Goal: Task Accomplishment & Management: Use online tool/utility

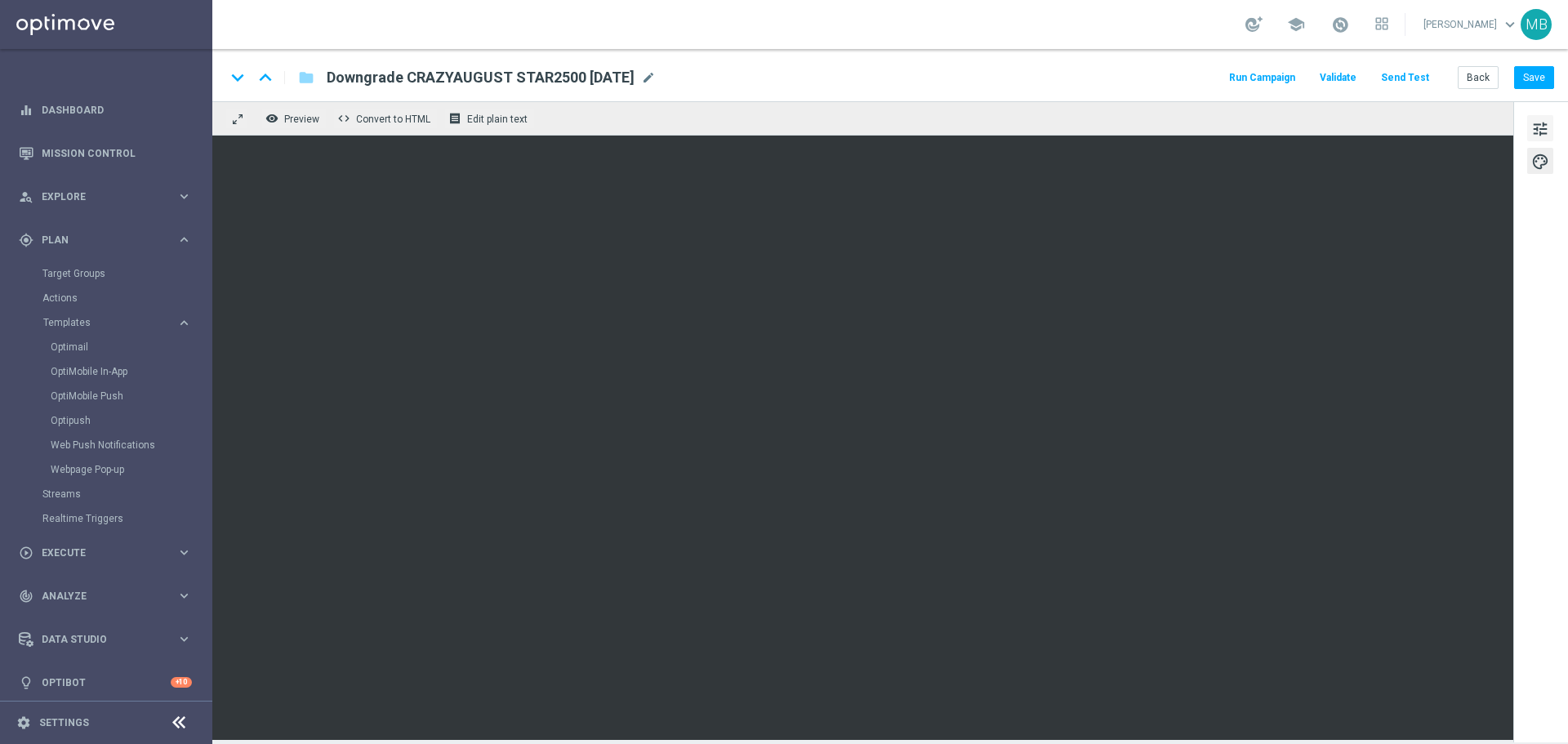
click at [1541, 132] on span "tune" at bounding box center [1541, 129] width 18 height 22
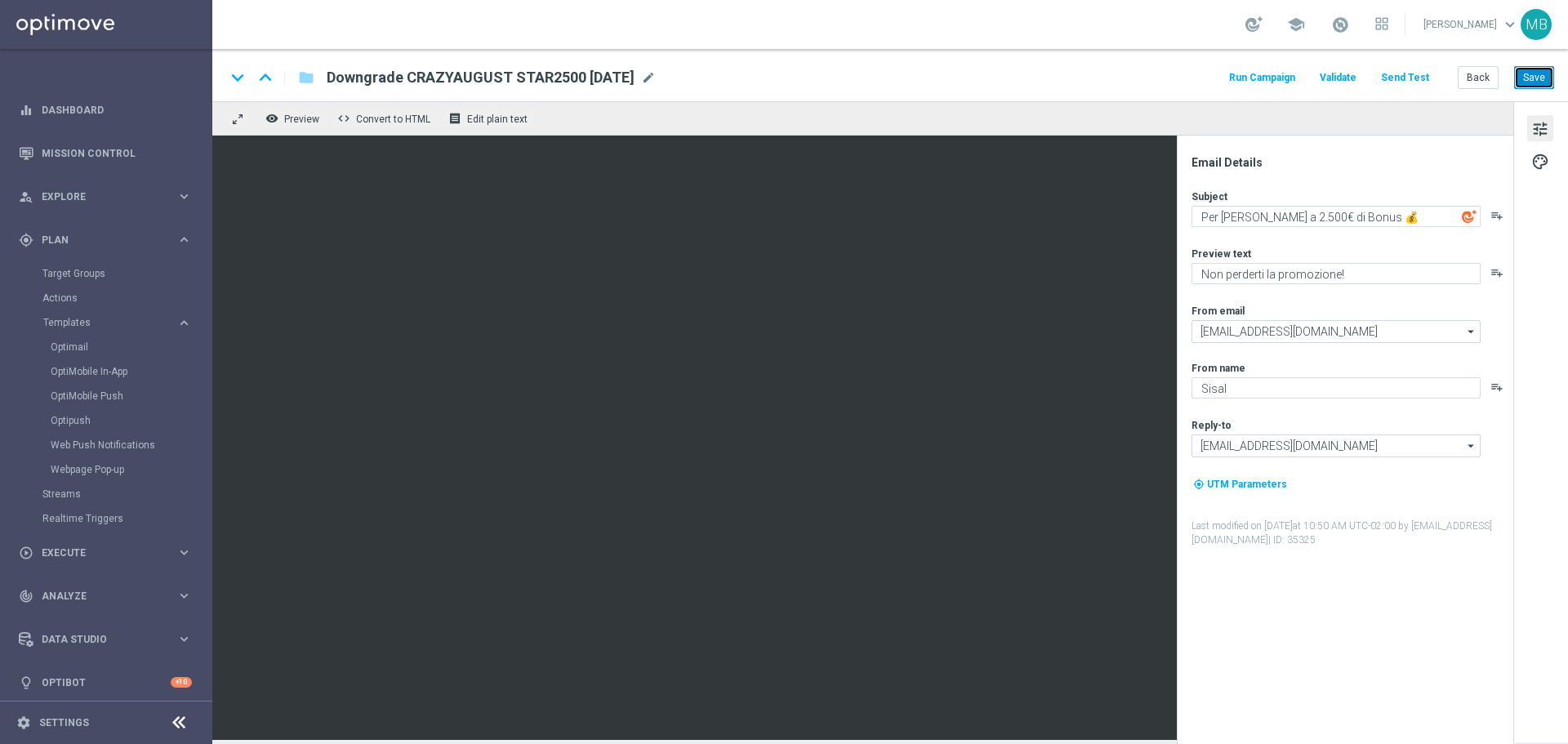
click at [1524, 71] on button "Save" at bounding box center [1534, 77] width 40 height 23
click at [1273, 77] on button "Run Campaign" at bounding box center [1262, 77] width 71 height 23
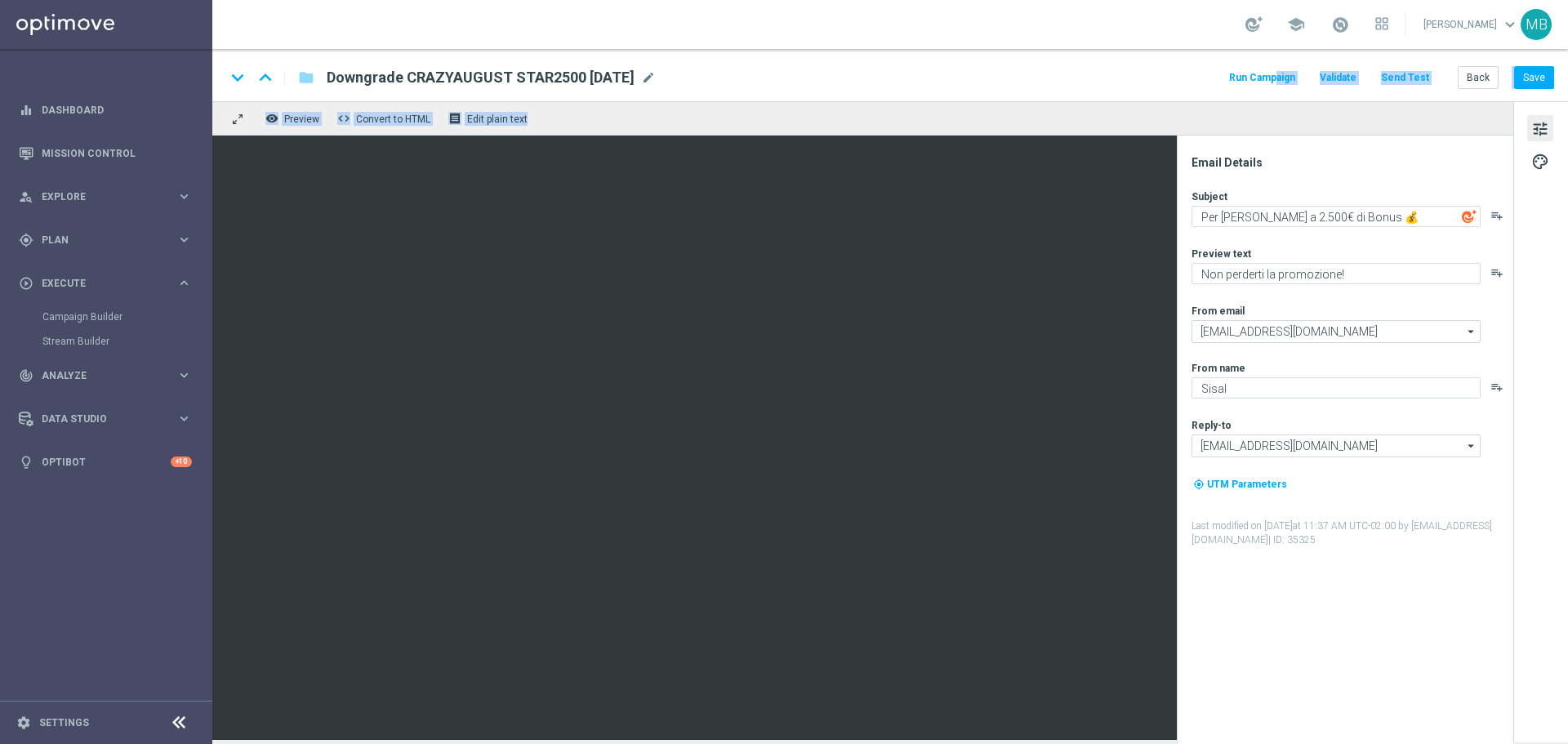
drag, startPoint x: 1253, startPoint y: 97, endPoint x: 1203, endPoint y: 96, distance: 50.0
click at [1203, 96] on div "keyboard_arrow_down keyboard_arrow_up folder Downgrade CRAZYAUGUST STAR2500 [DA…" at bounding box center [890, 74] width 1355 height 52
drag, startPoint x: 1567, startPoint y: 265, endPoint x: 1567, endPoint y: 185, distance: 80.0
click at [1567, 186] on div "tune palette" at bounding box center [1541, 421] width 55 height 641
click at [1271, 81] on button "Run Campaign" at bounding box center [1262, 77] width 71 height 23
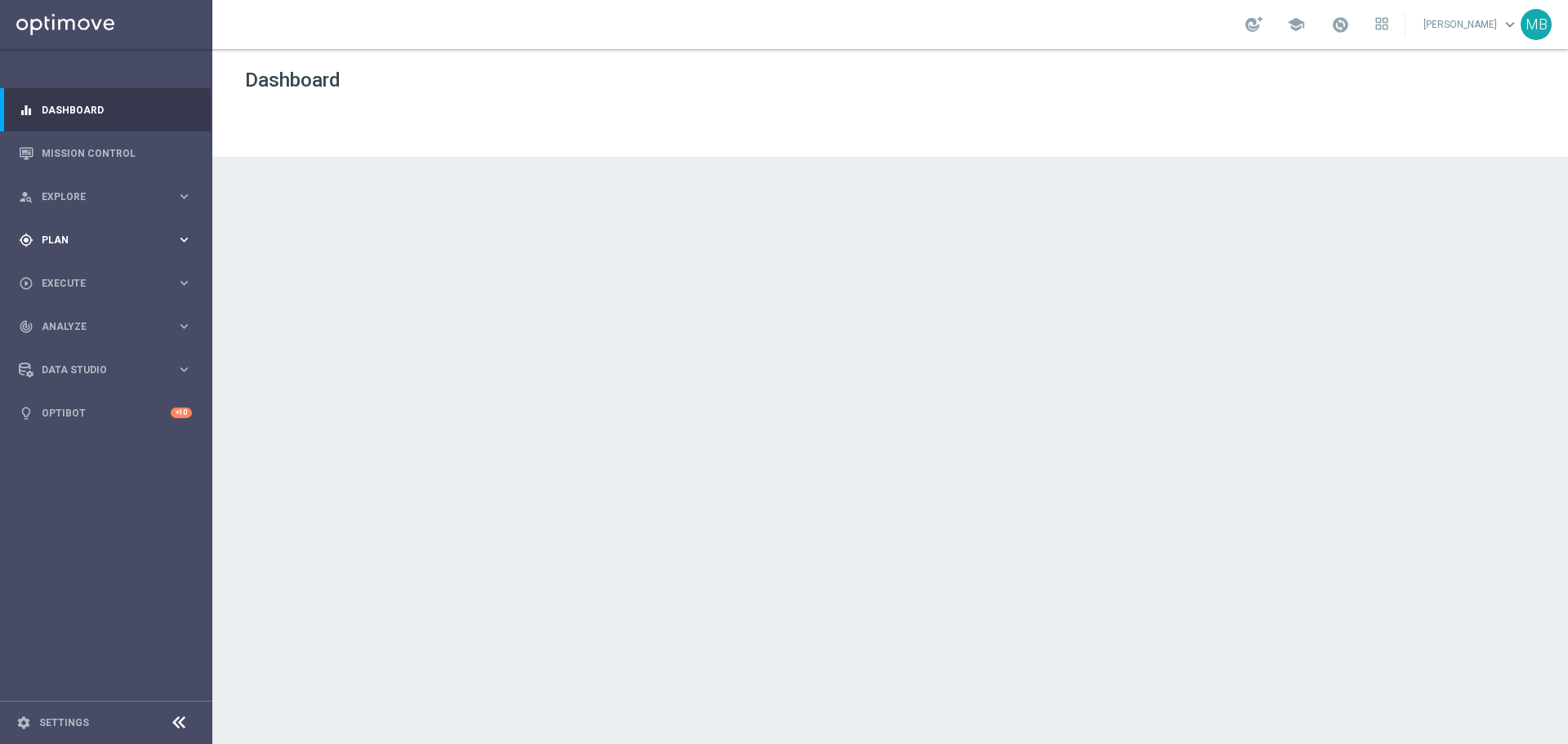
click at [100, 255] on div "gps_fixed Plan keyboard_arrow_right" at bounding box center [105, 240] width 211 height 43
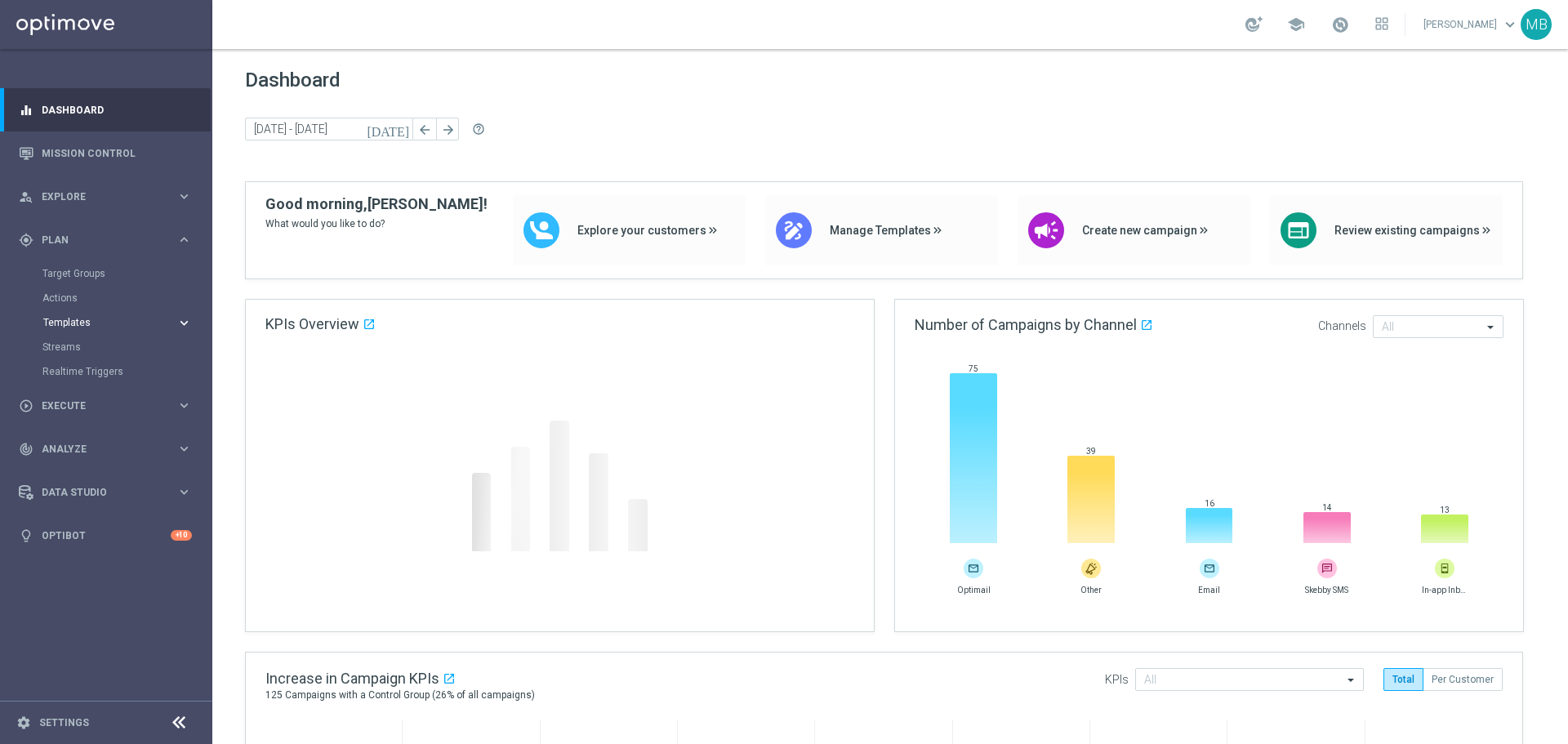
click at [100, 327] on span "Templates" at bounding box center [101, 322] width 117 height 10
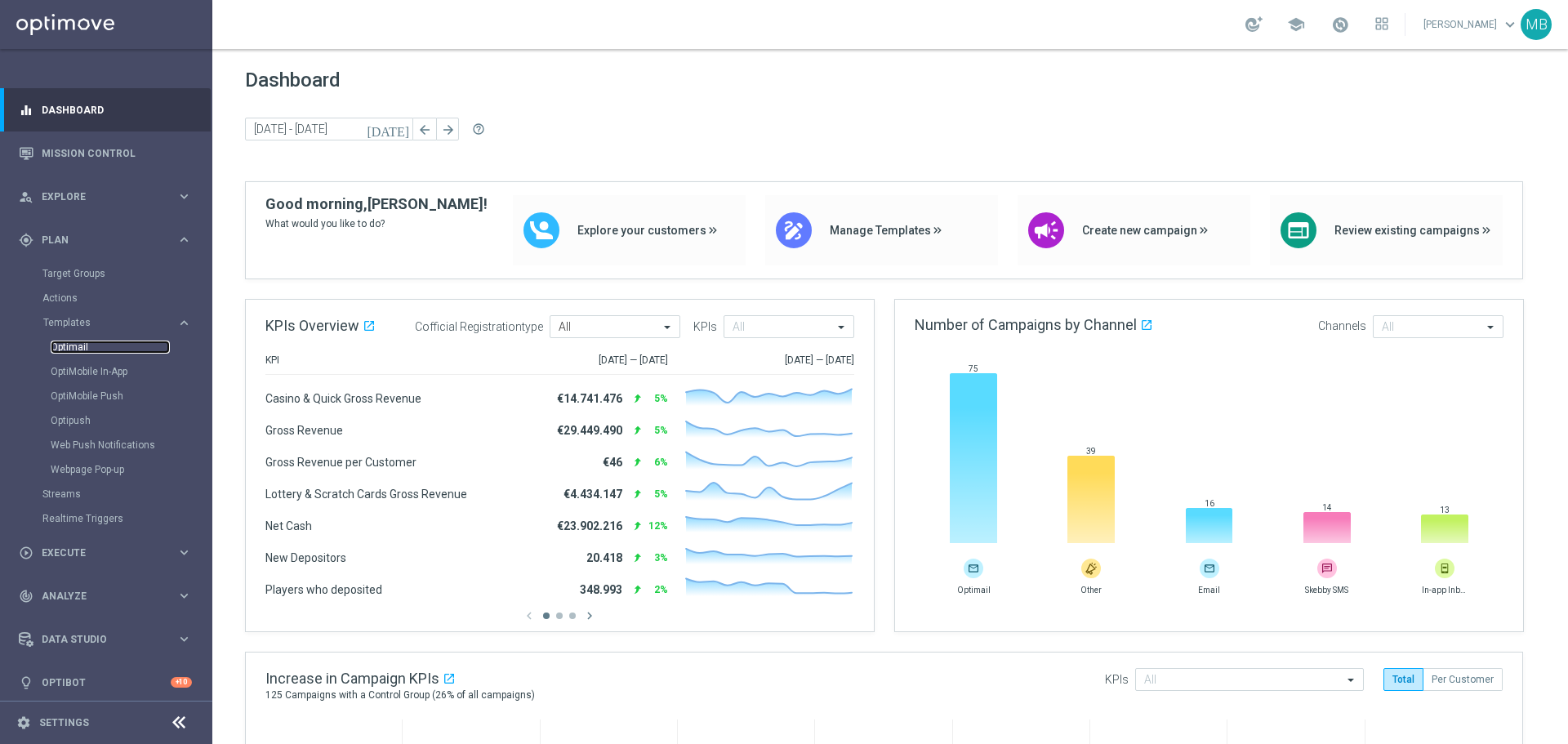
click at [109, 346] on link "Optimail" at bounding box center [111, 347] width 119 height 13
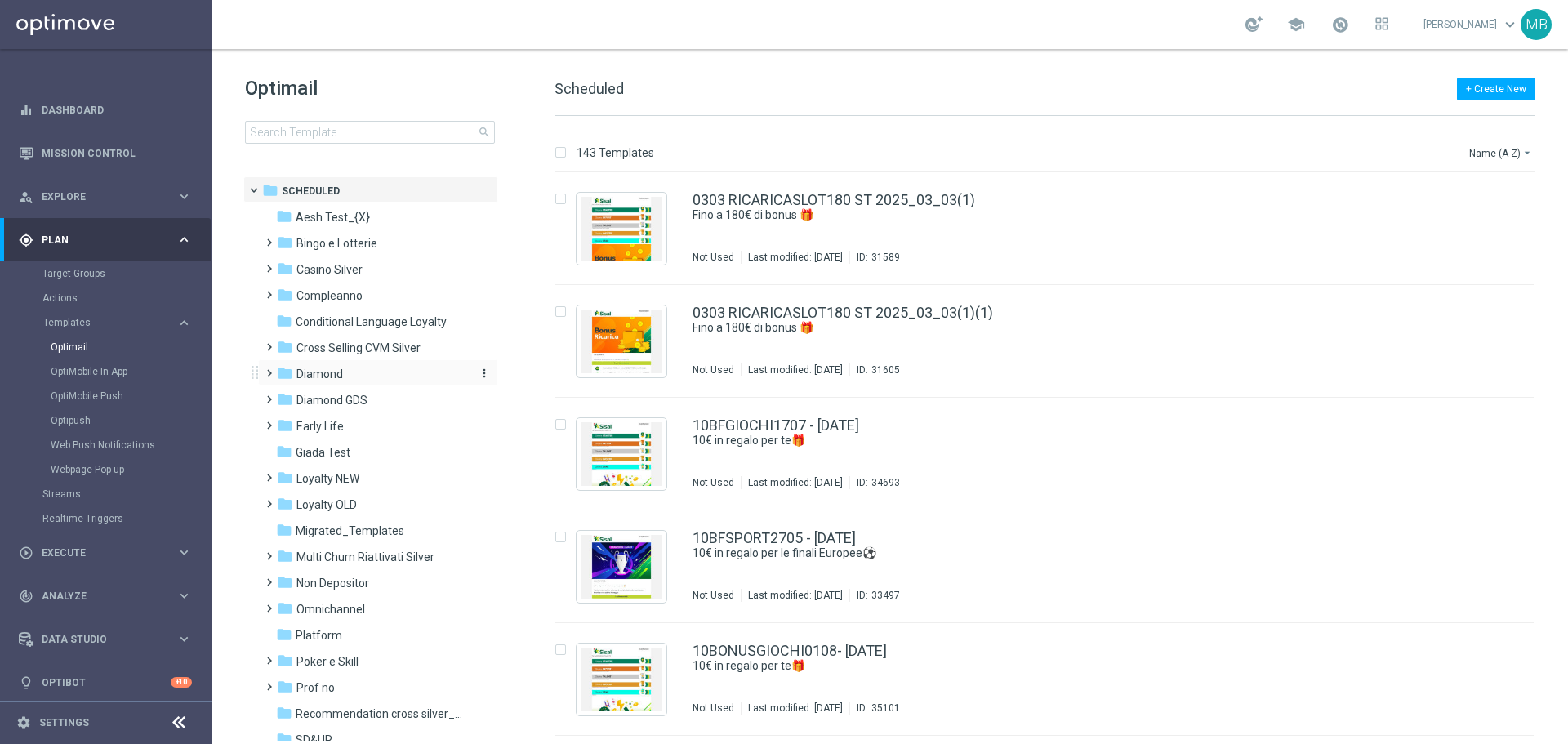
click at [331, 369] on span "Diamond" at bounding box center [320, 373] width 47 height 15
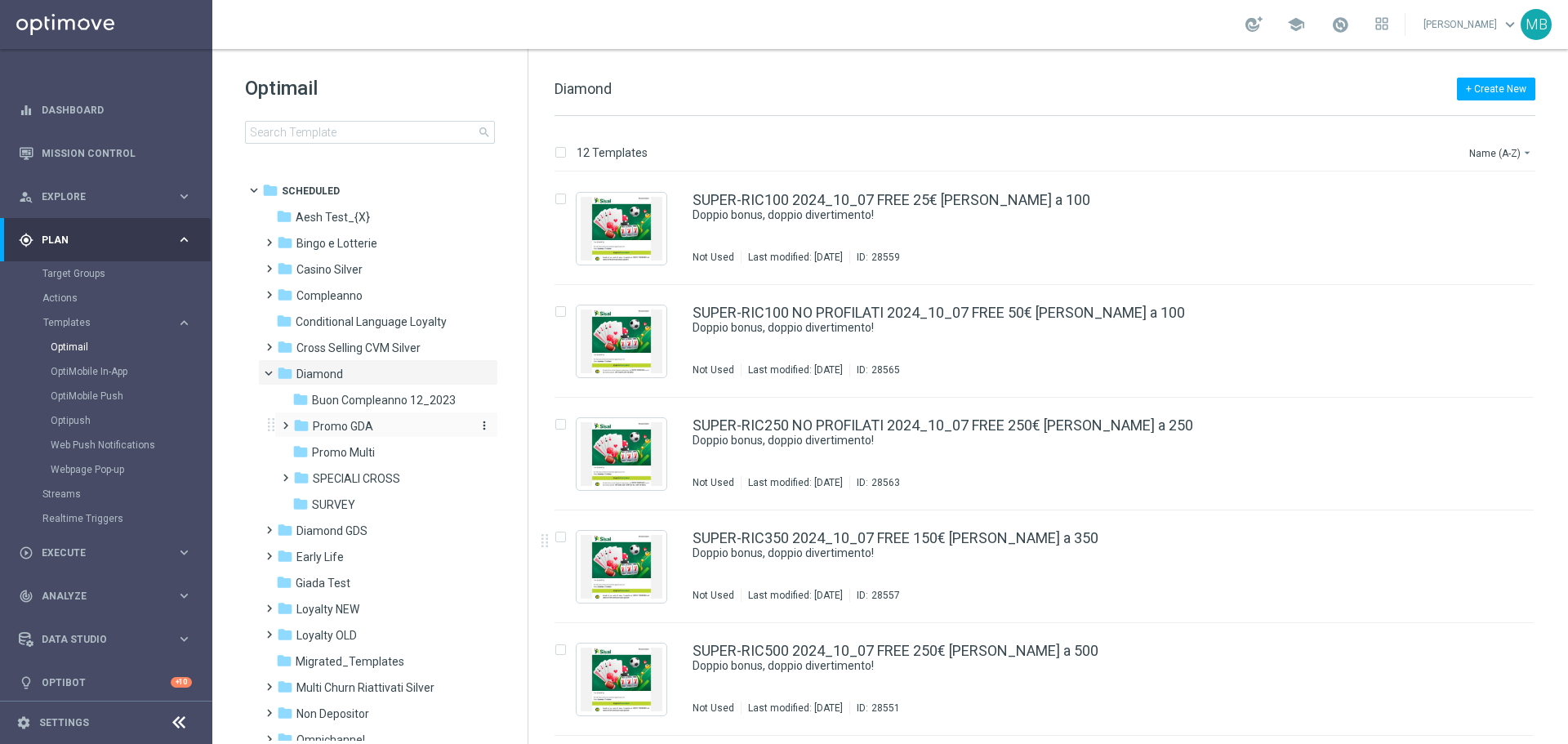
click at [328, 426] on span "Promo GDA" at bounding box center [343, 426] width 61 height 15
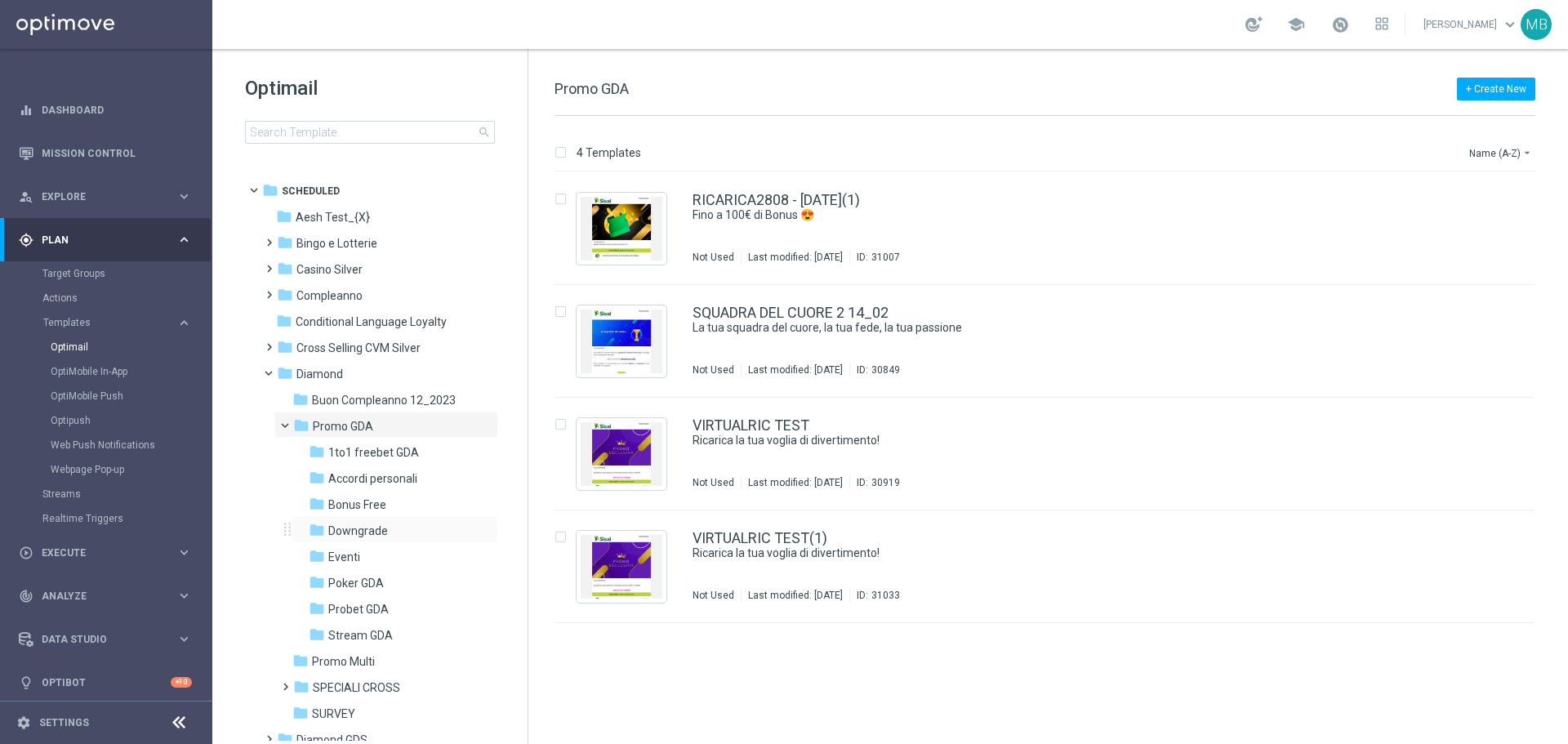
click at [385, 519] on div "folder Downgrade more_vert" at bounding box center [395, 529] width 208 height 26
click at [382, 526] on span "Downgrade" at bounding box center [357, 531] width 60 height 15
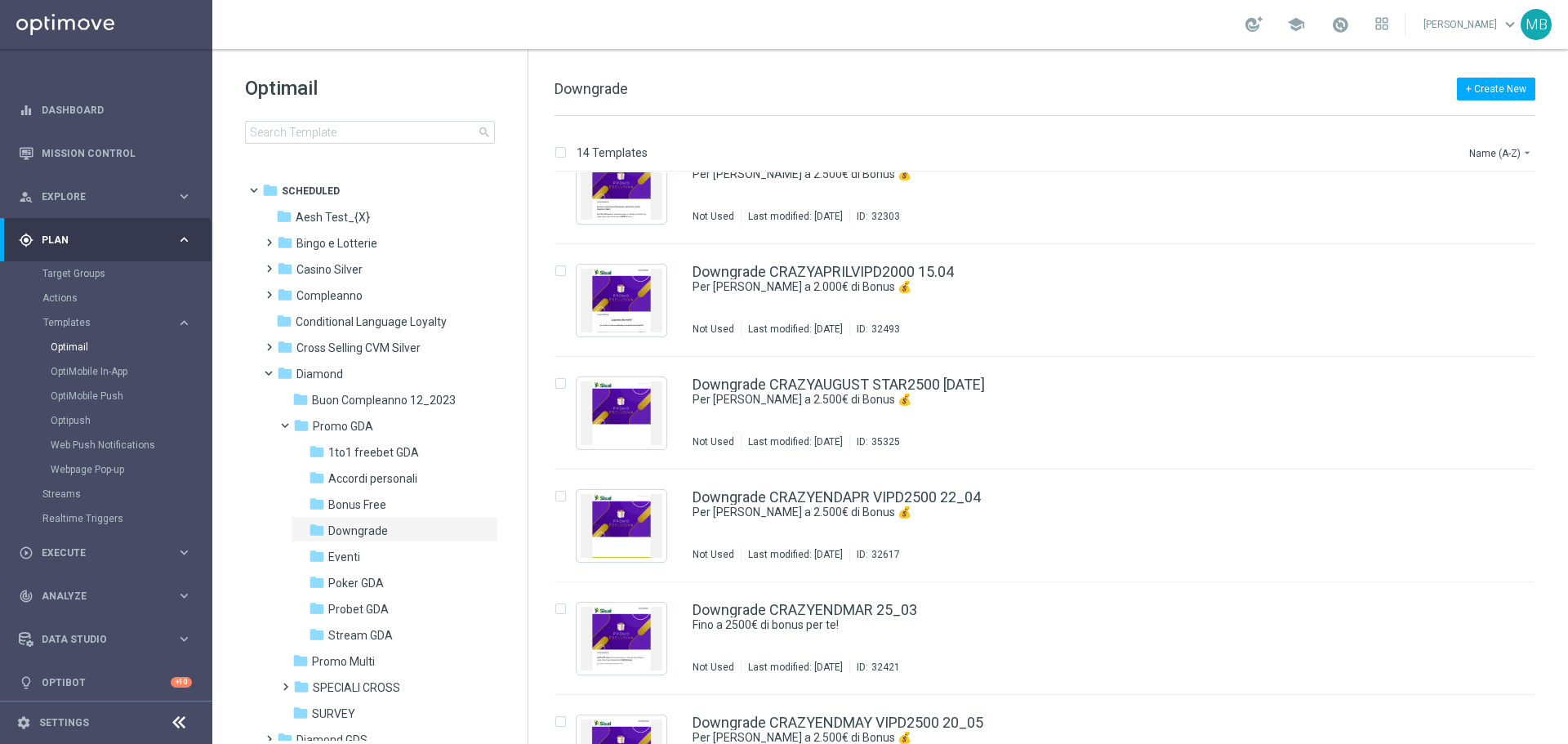
scroll to position [431, 0]
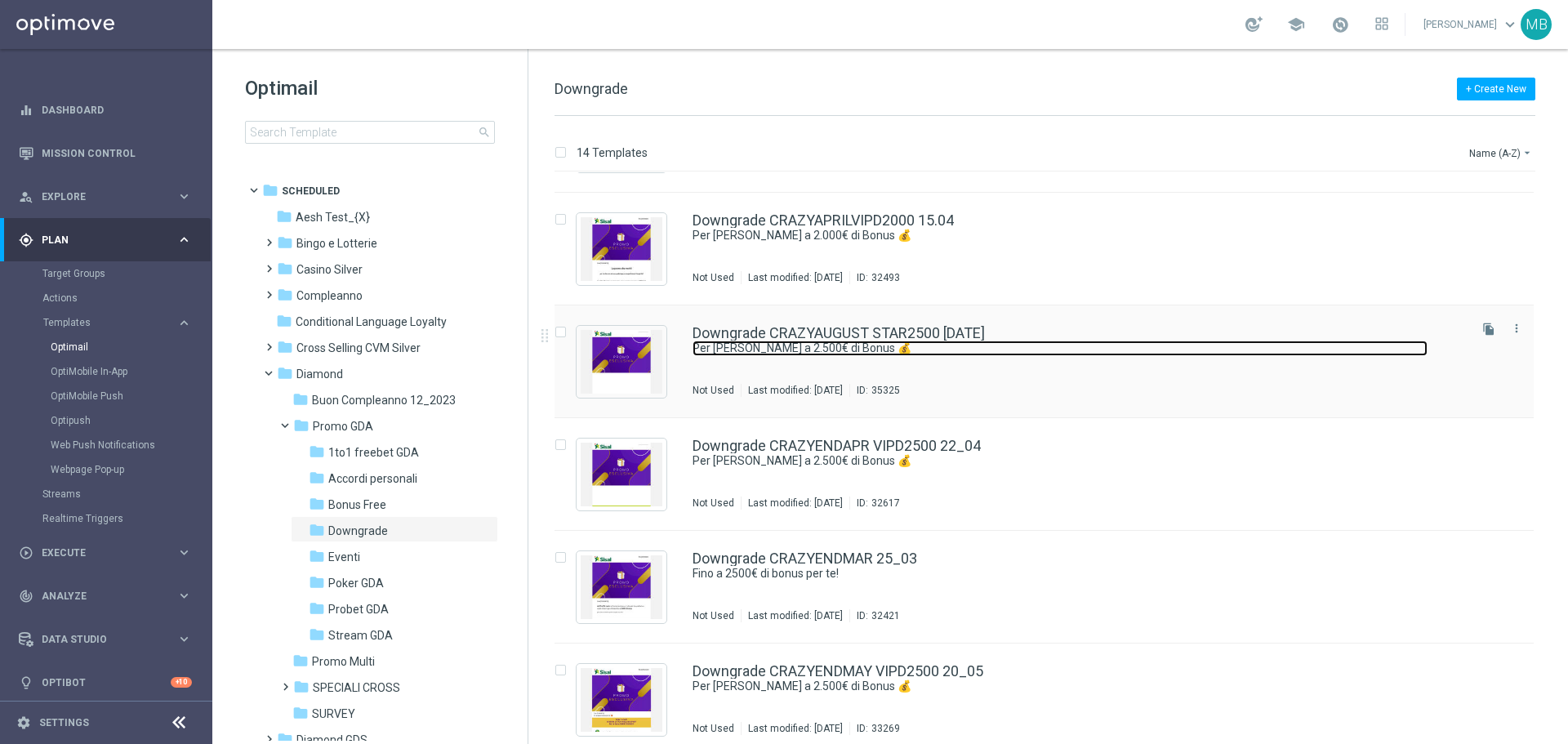
click at [971, 342] on link "Per [PERSON_NAME] a 2.500€ di Bonus 💰" at bounding box center [1060, 349] width 736 height 16
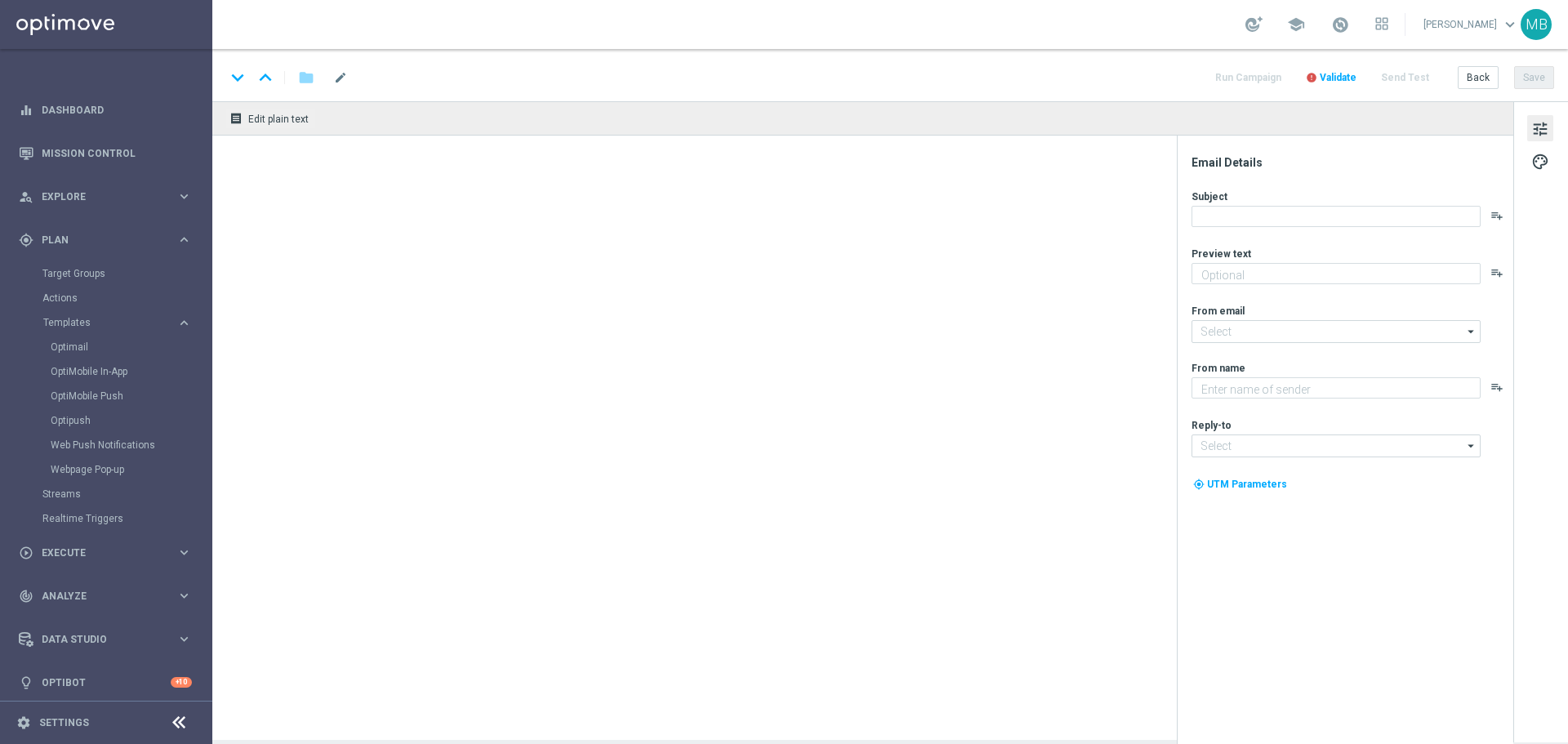
type textarea "Non perderti la promozione!"
type textarea "Sisal"
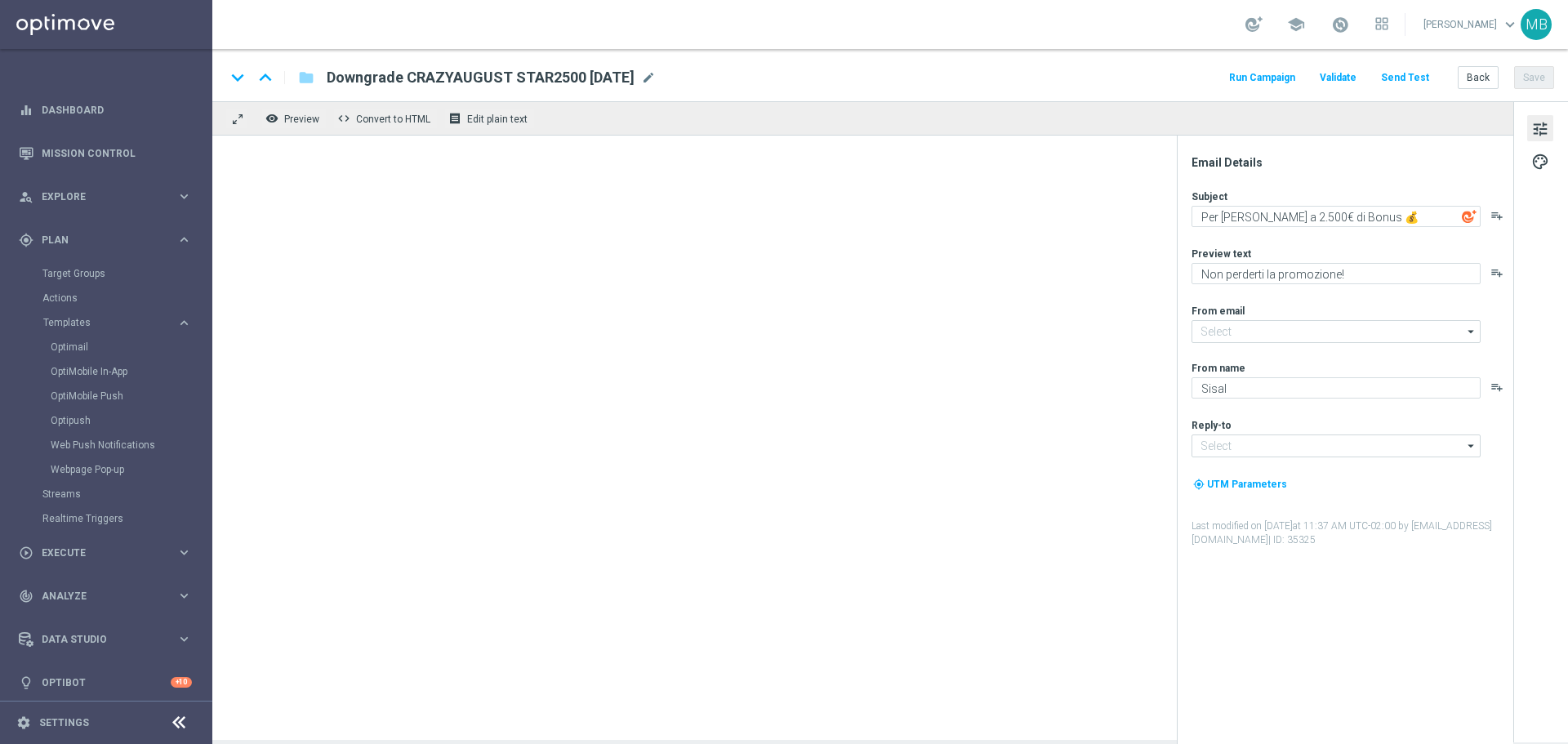
type input "[EMAIL_ADDRESS][DOMAIN_NAME]"
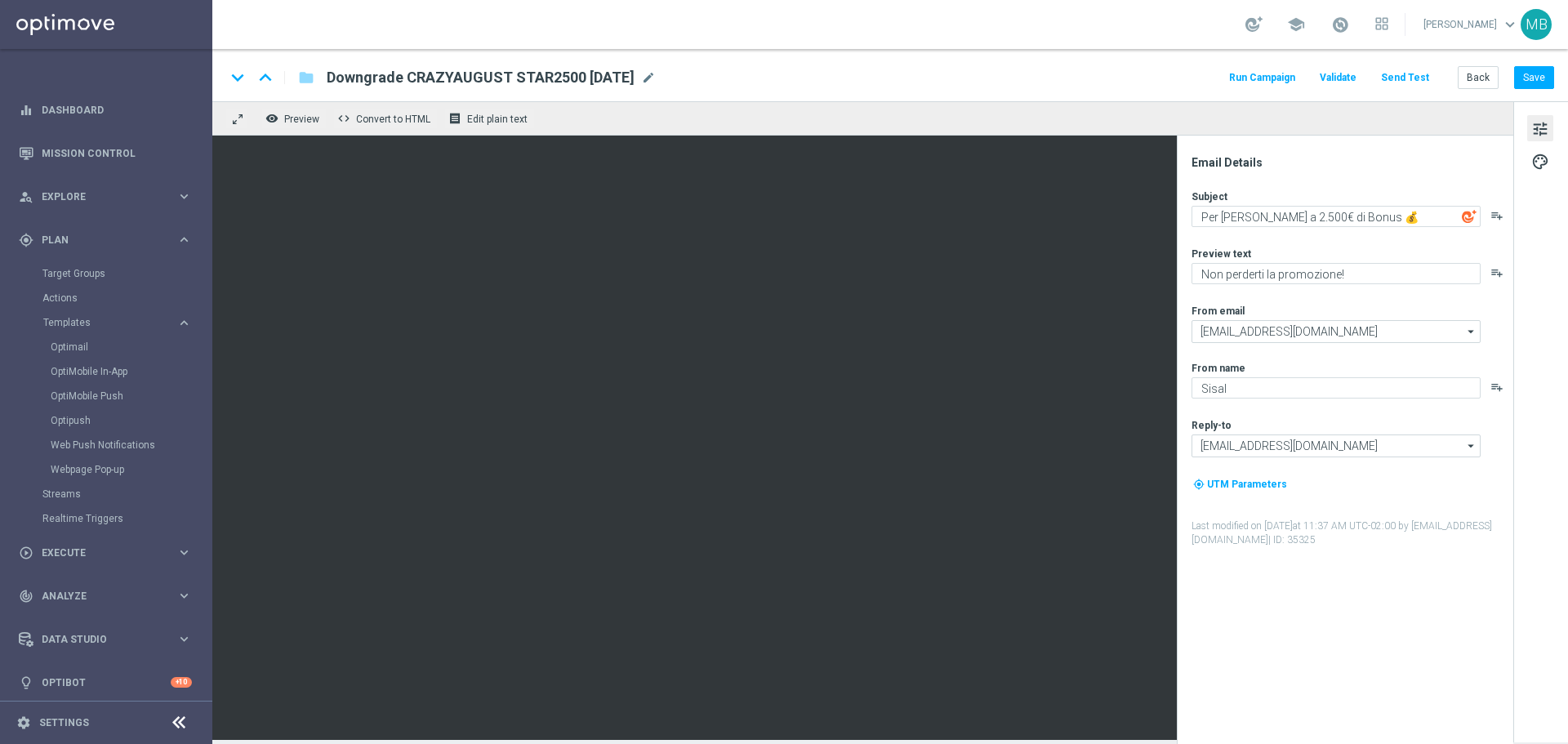
click at [1287, 86] on button "Run Campaign" at bounding box center [1262, 77] width 71 height 23
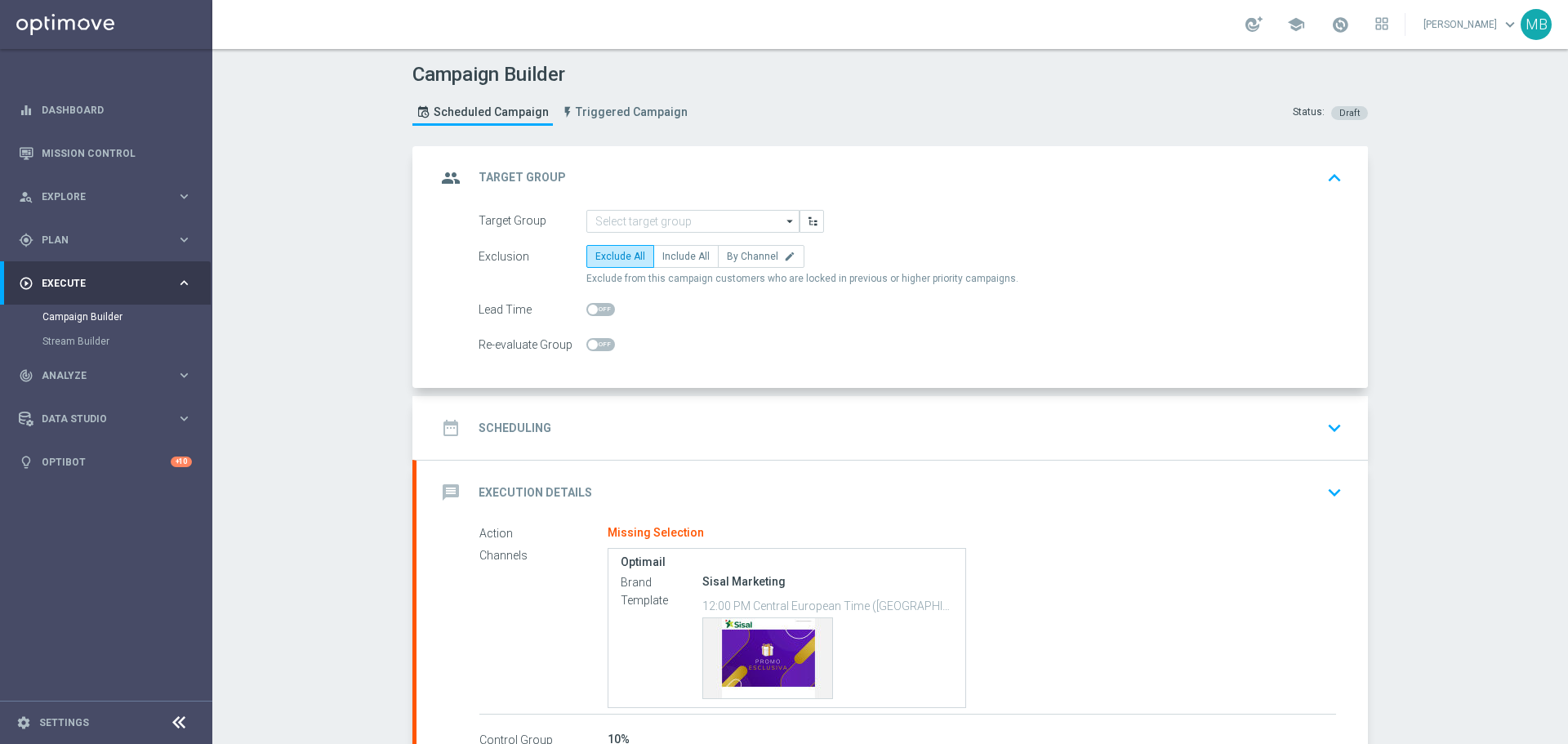
click at [788, 224] on icon "arrow_drop_down" at bounding box center [790, 221] width 17 height 22
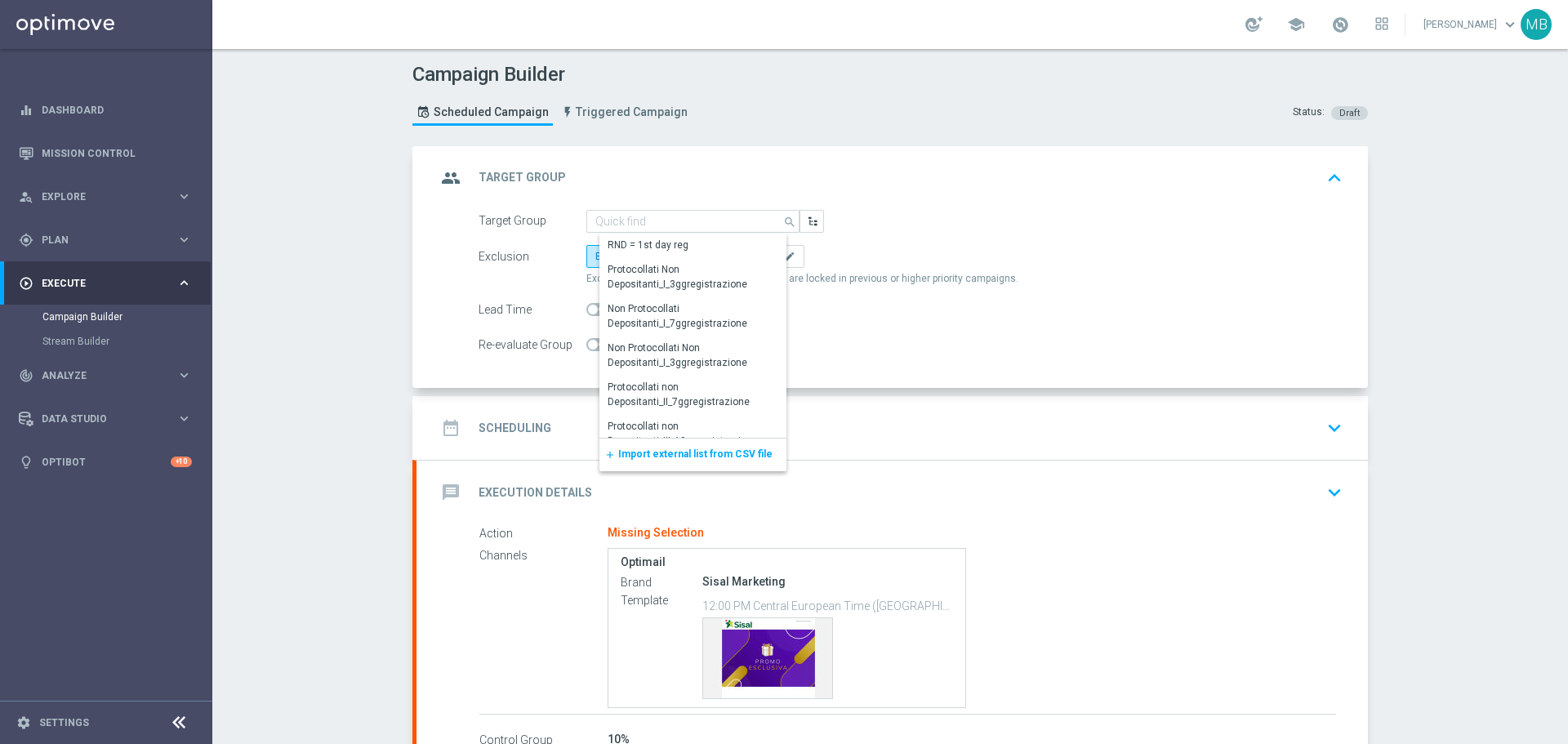
click at [746, 447] on div "add Import external list from CSV file" at bounding box center [692, 454] width 187 height 32
click at [740, 450] on span "Import external list from CSV file" at bounding box center [695, 454] width 155 height 12
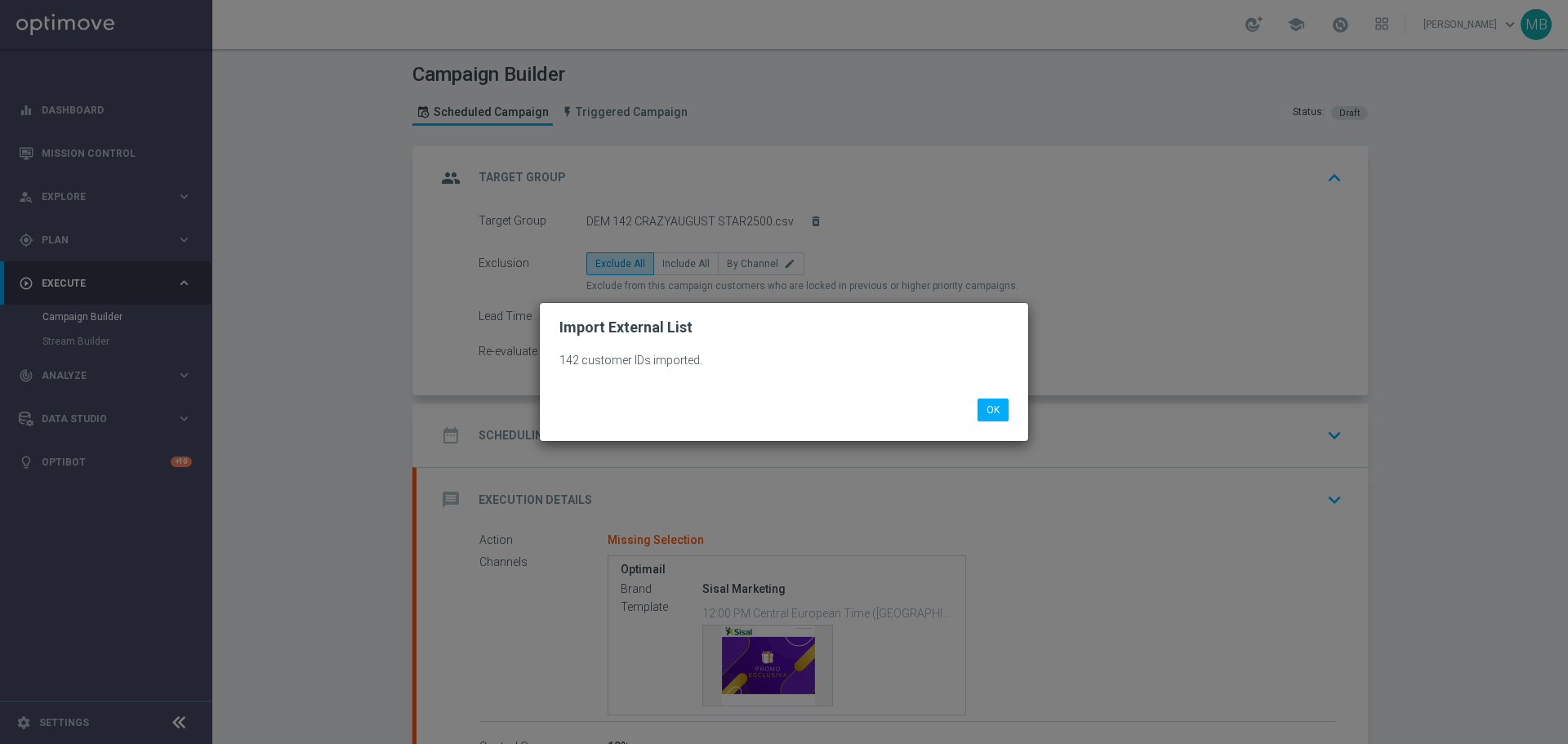
click at [677, 255] on modal-container "Import External List 142 customer IDs imported. OK" at bounding box center [784, 372] width 1568 height 744
click at [986, 413] on button "OK" at bounding box center [993, 409] width 31 height 23
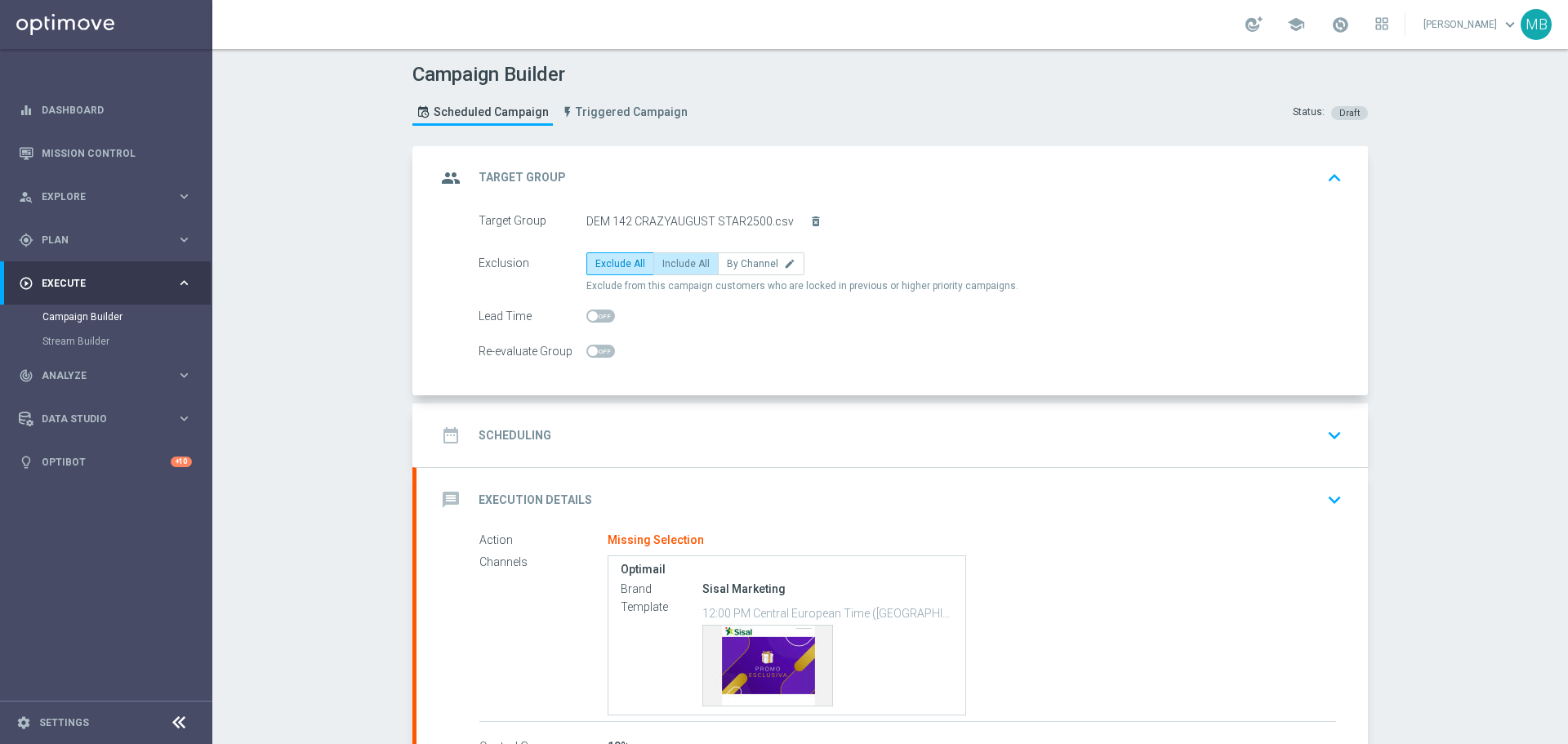
click at [679, 257] on label "Include All" at bounding box center [686, 263] width 66 height 23
click at [673, 261] on input "Include All" at bounding box center [667, 266] width 11 height 11
radio input "true"
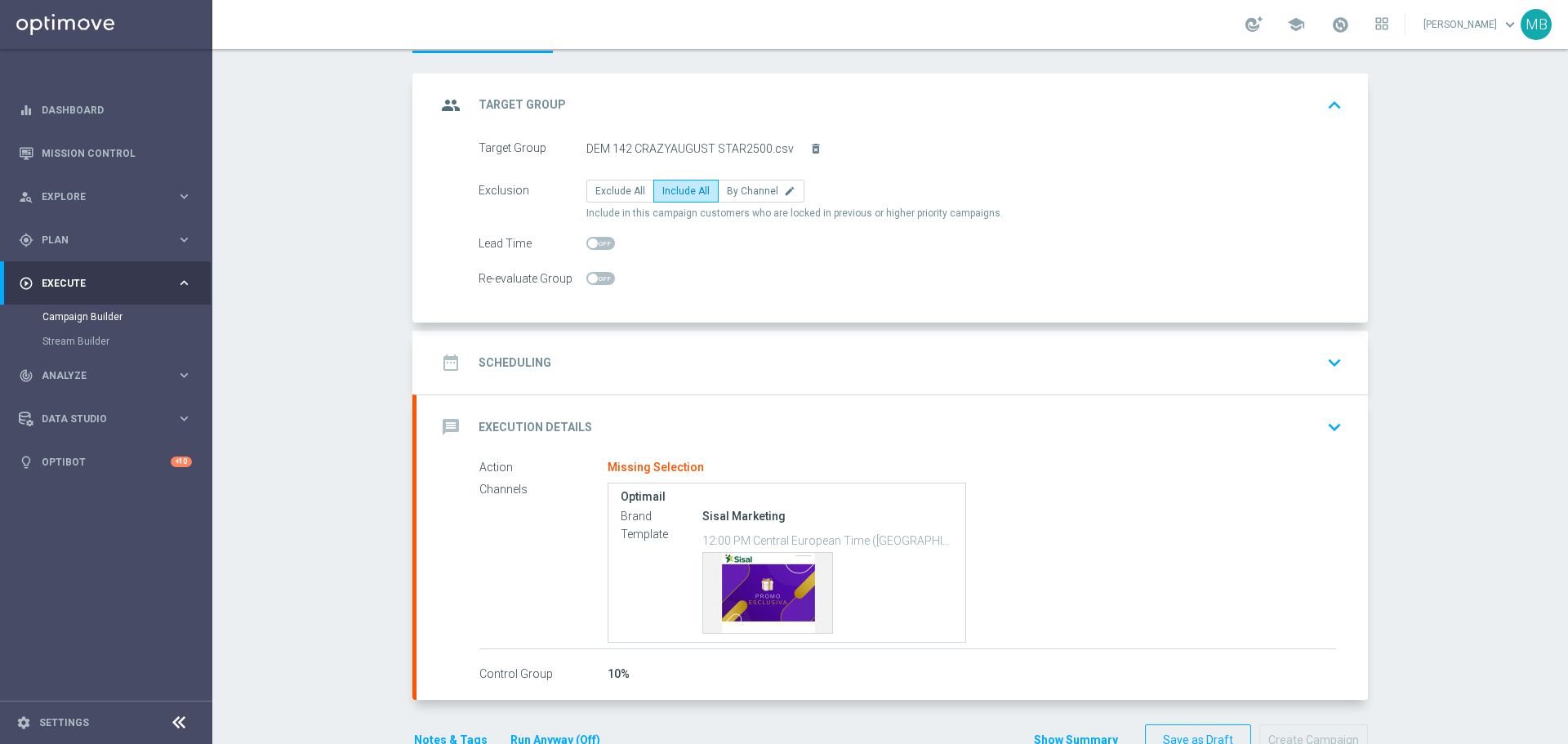
scroll to position [116, 0]
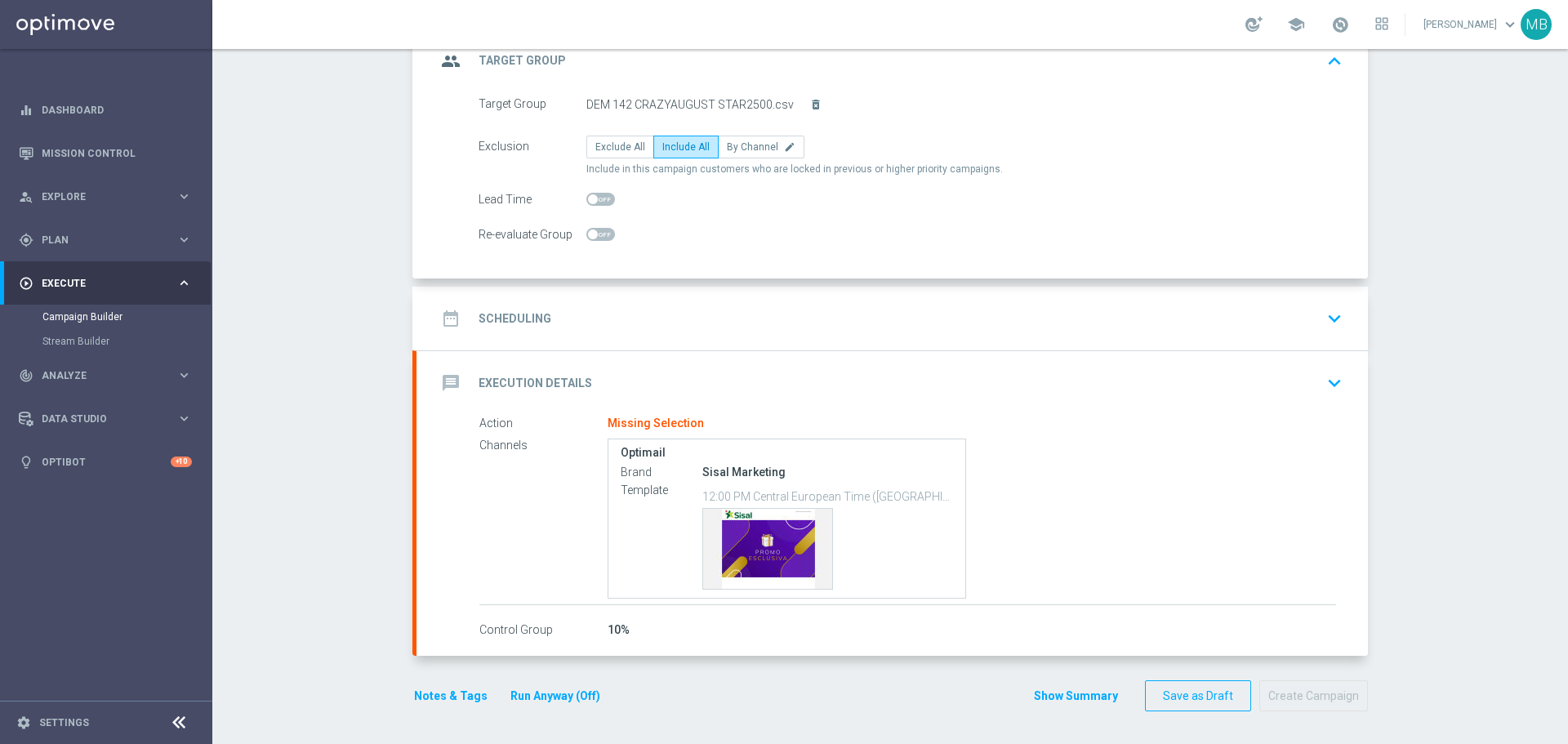
click at [1326, 327] on icon "keyboard_arrow_down" at bounding box center [1334, 318] width 24 height 24
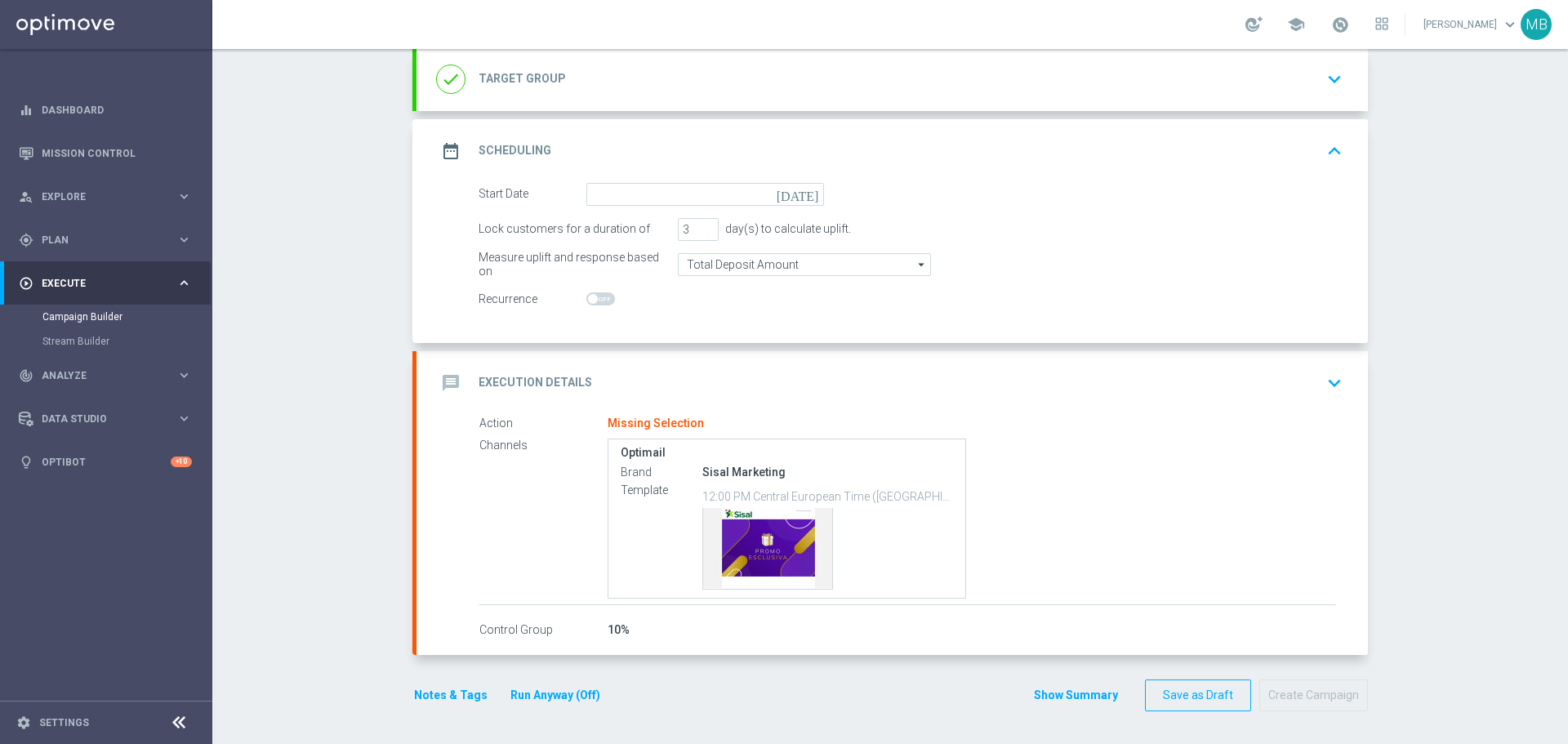
scroll to position [116, 0]
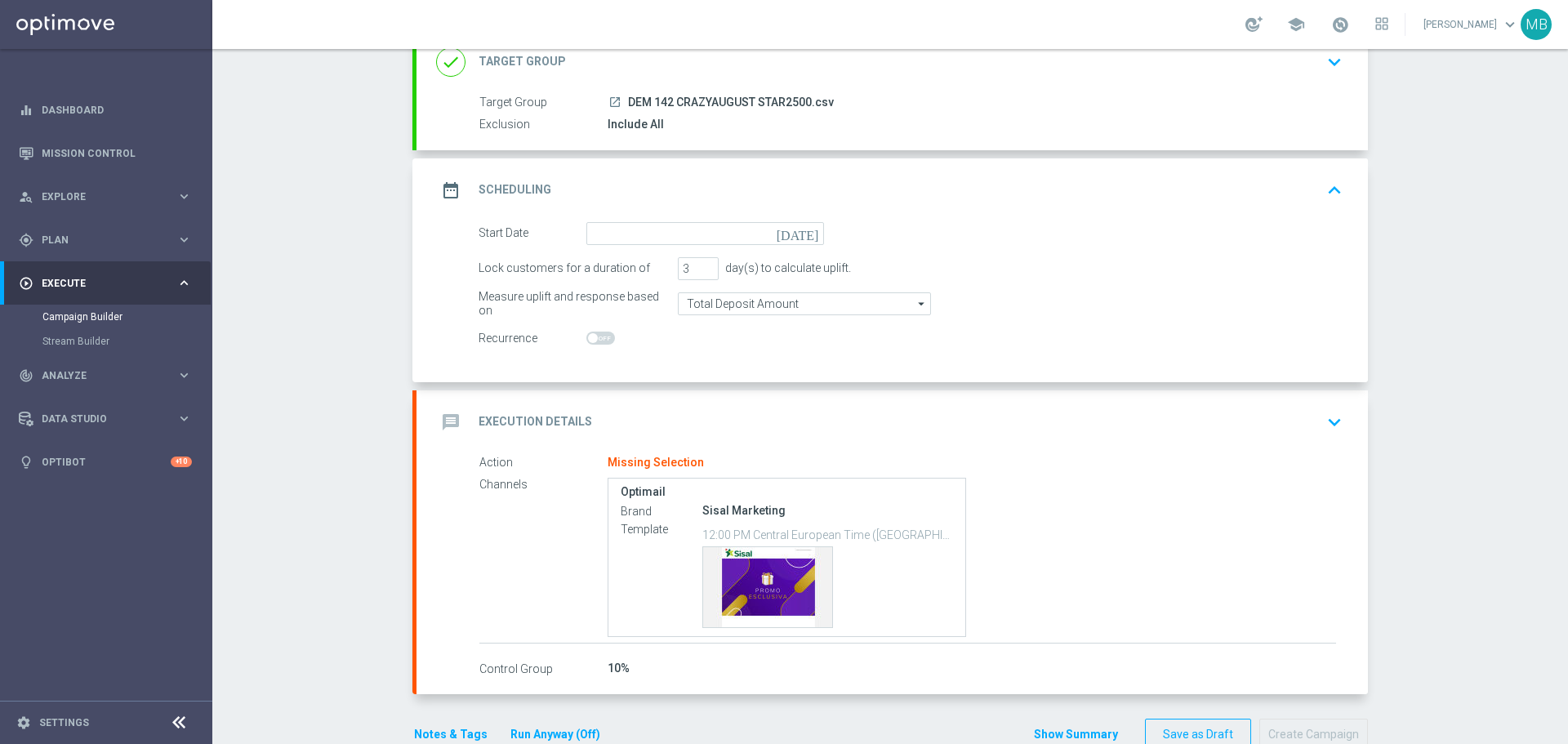
click at [803, 236] on icon "today" at bounding box center [800, 231] width 48 height 18
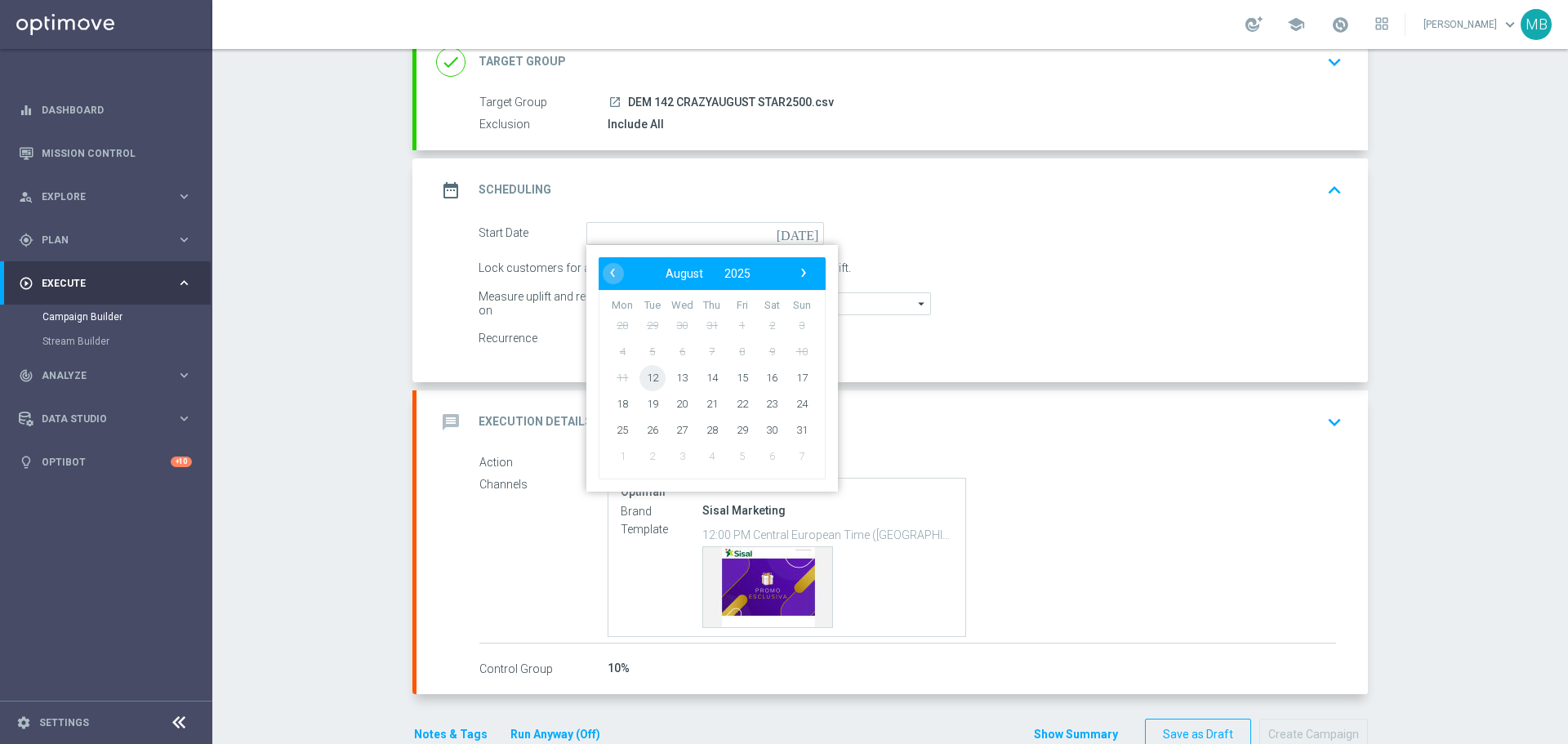
click at [652, 367] on span "12" at bounding box center [652, 377] width 26 height 26
type input "12 Aug 2025"
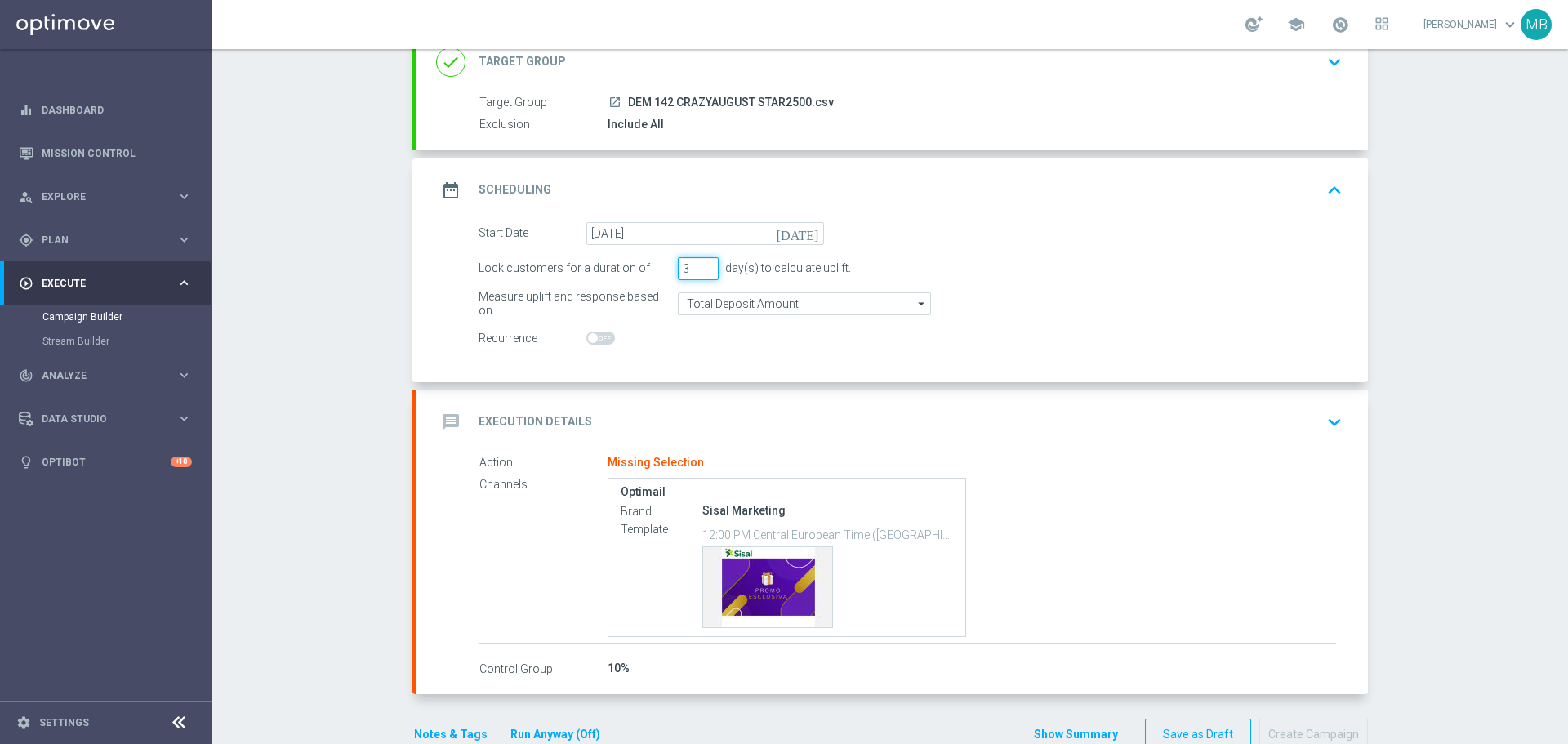
click at [684, 267] on input "3" at bounding box center [698, 268] width 41 height 23
click at [708, 274] on input "3" at bounding box center [698, 268] width 41 height 23
type input "2"
click at [701, 270] on input "2" at bounding box center [698, 268] width 41 height 23
click at [826, 325] on form "Start Date 12 Aug 2025 today Lock customers for a duration of 2 day(s) to calcu…" at bounding box center [911, 286] width 864 height 128
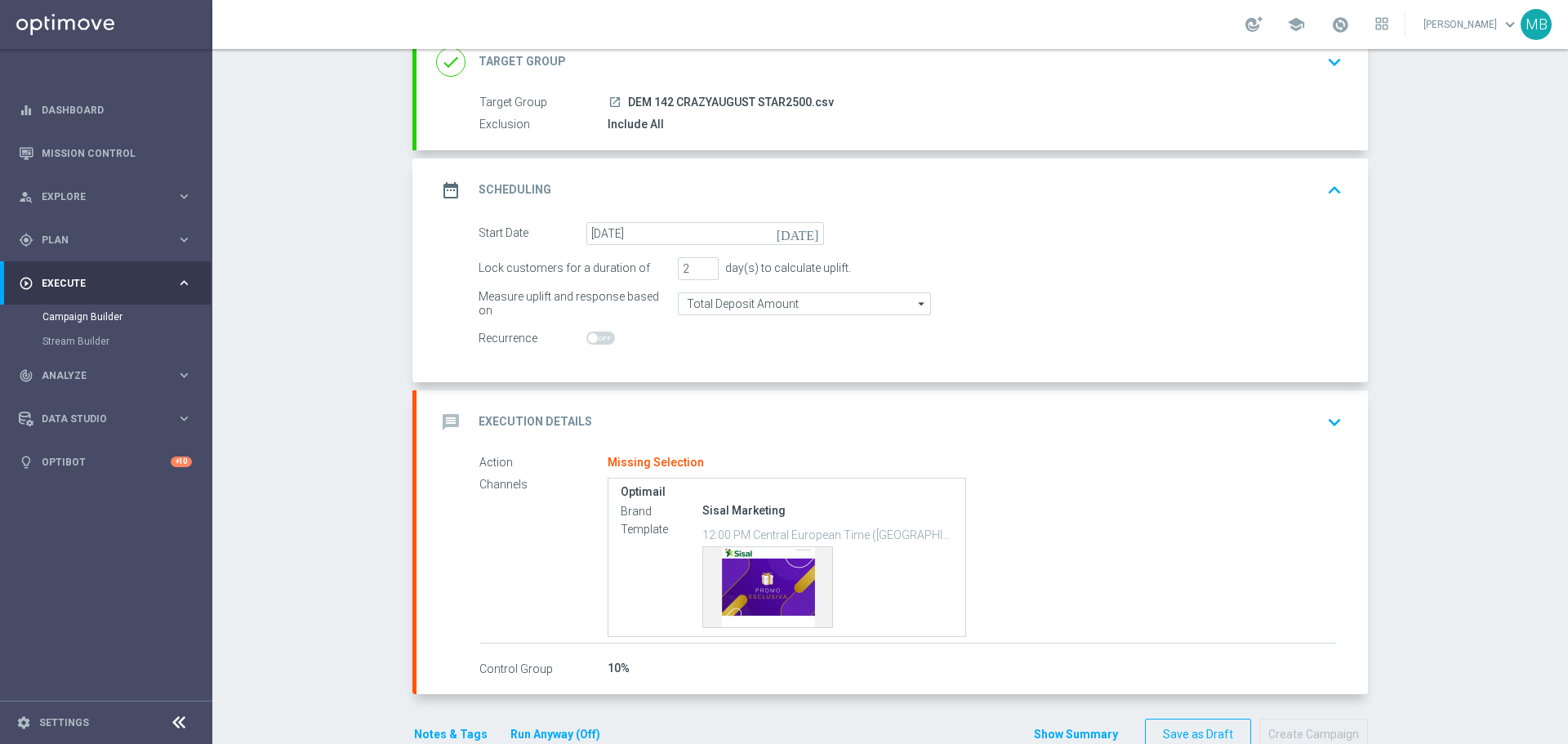
scroll to position [155, 0]
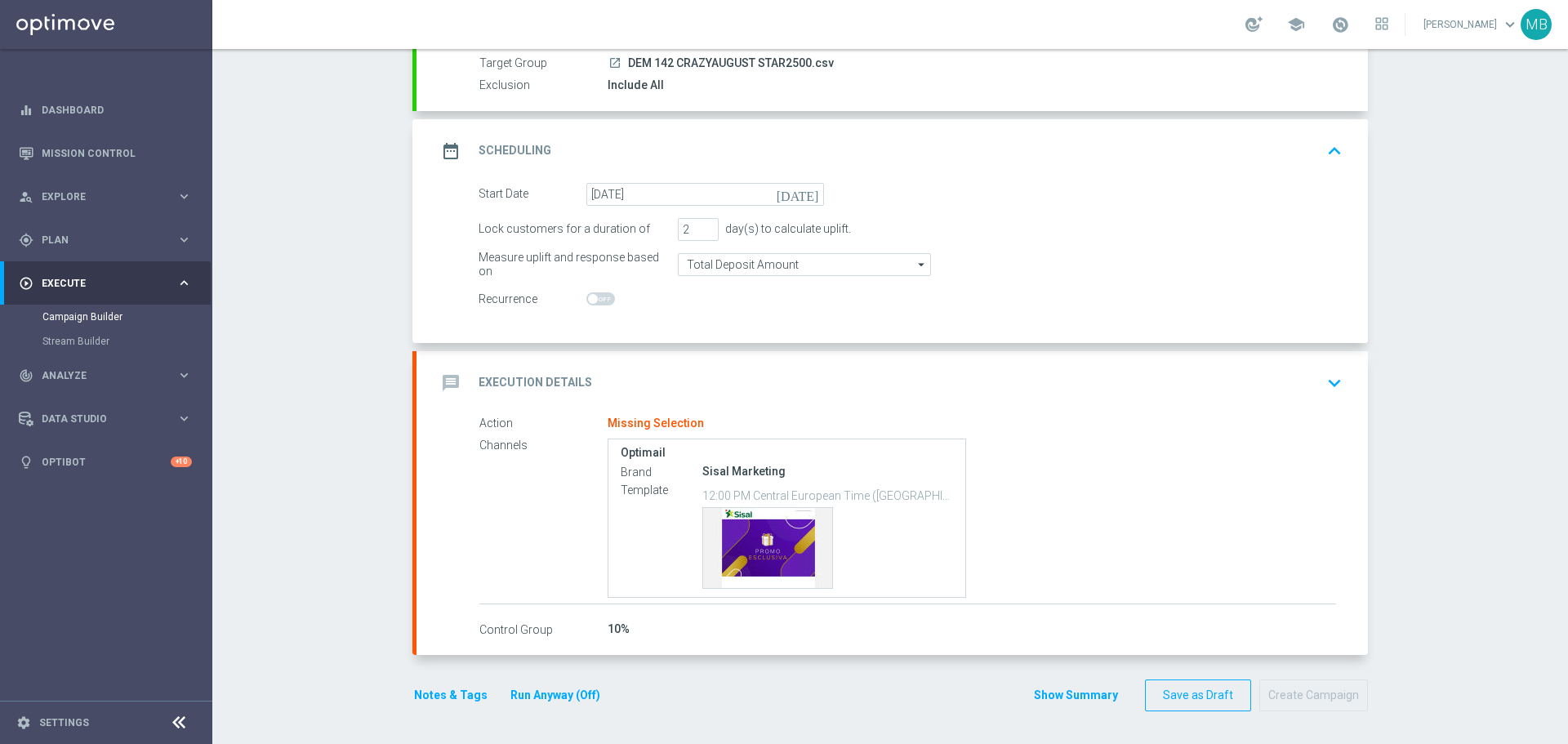
click at [1329, 381] on icon "keyboard_arrow_down" at bounding box center [1334, 383] width 24 height 24
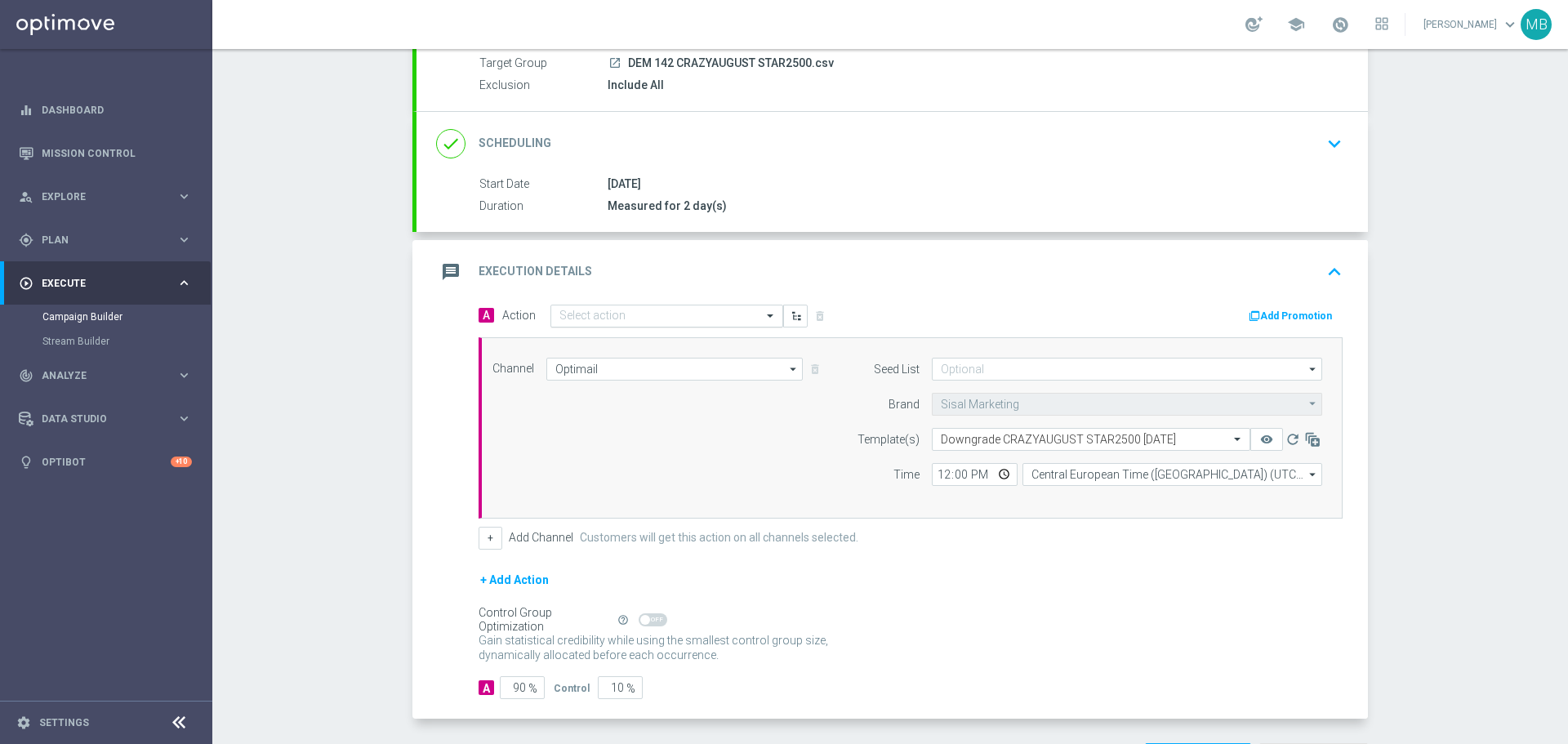
click at [737, 315] on div at bounding box center [667, 316] width 231 height 14
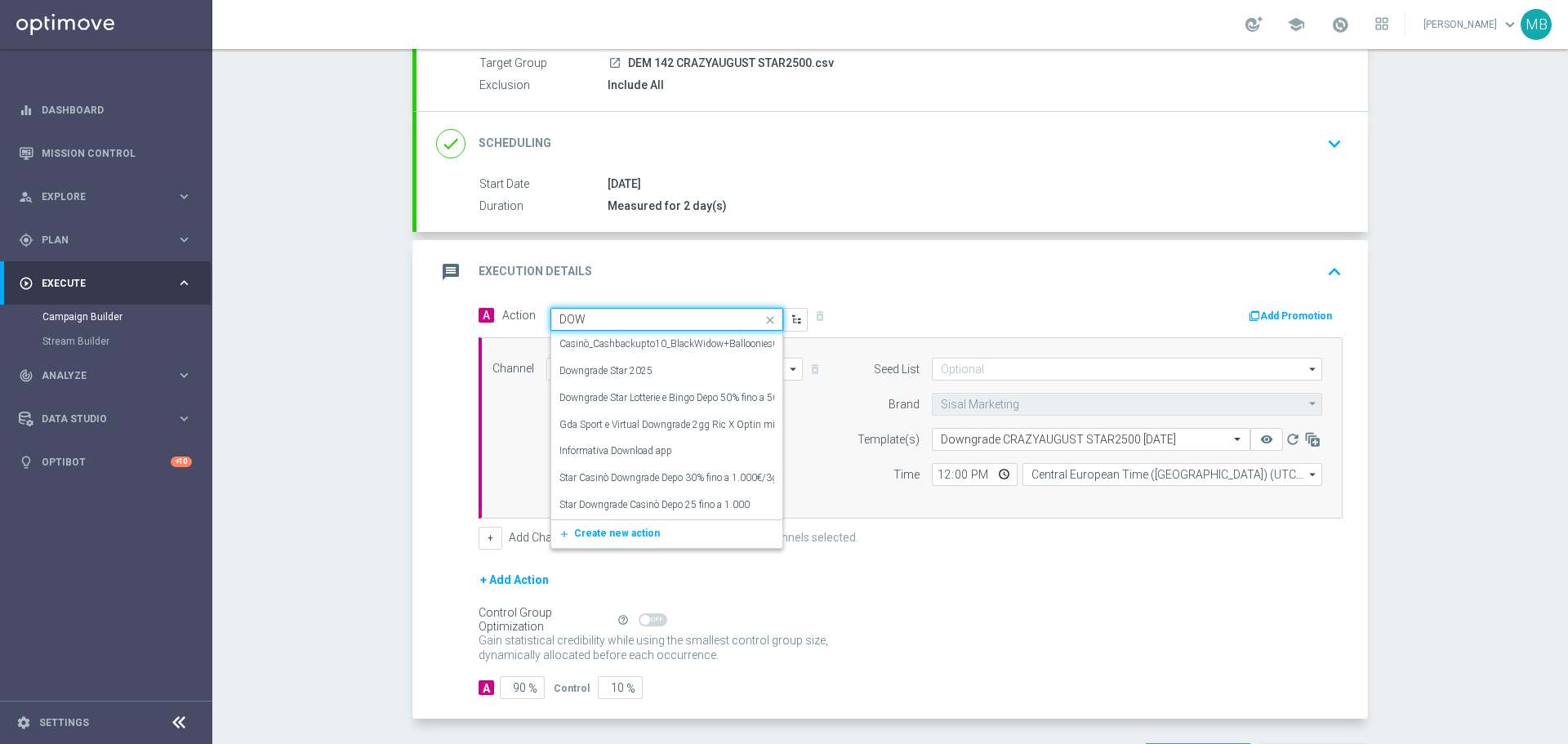
type input "DOWN"
click at [660, 350] on div "Downgrade Star 2025 edit" at bounding box center [666, 345] width 214 height 27
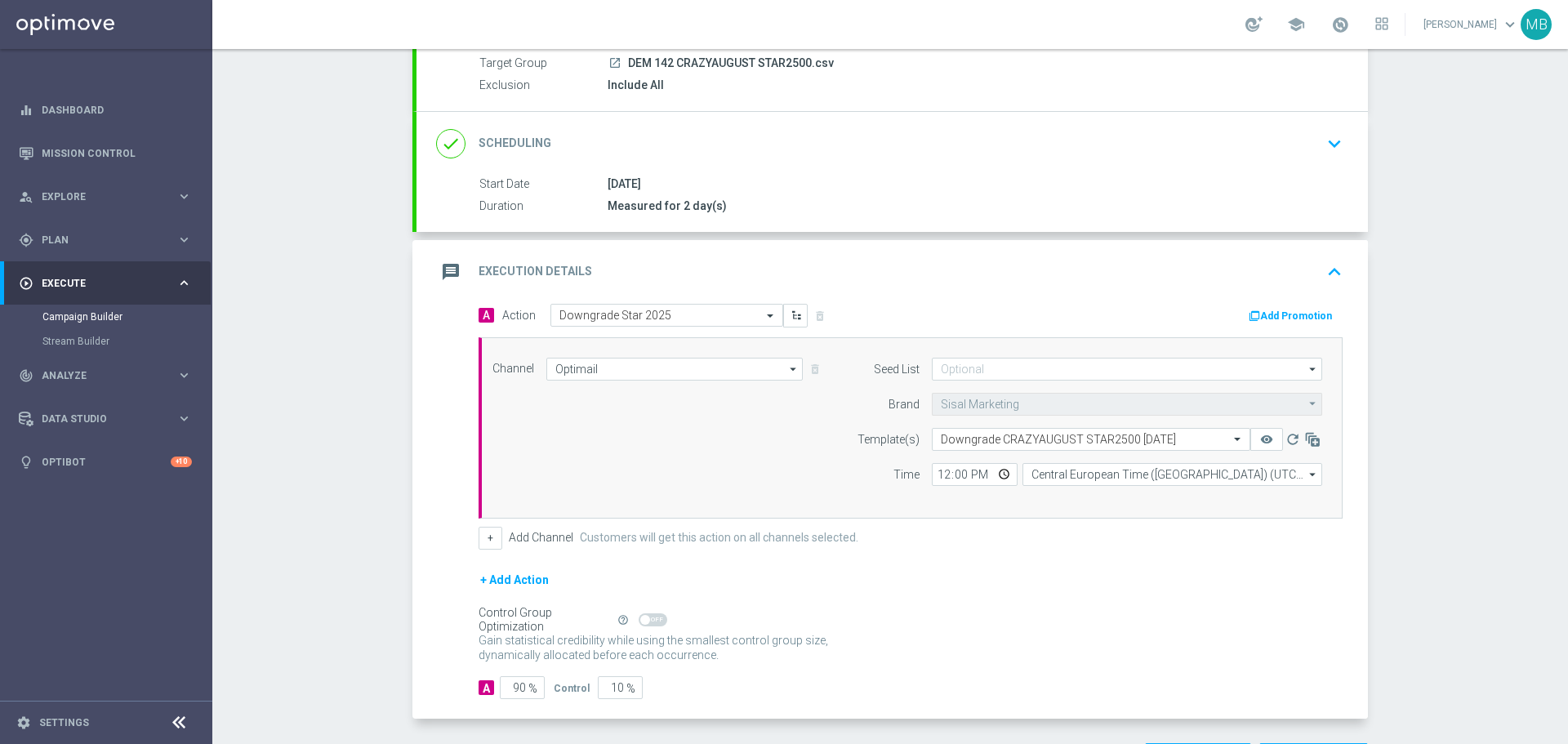
scroll to position [219, 0]
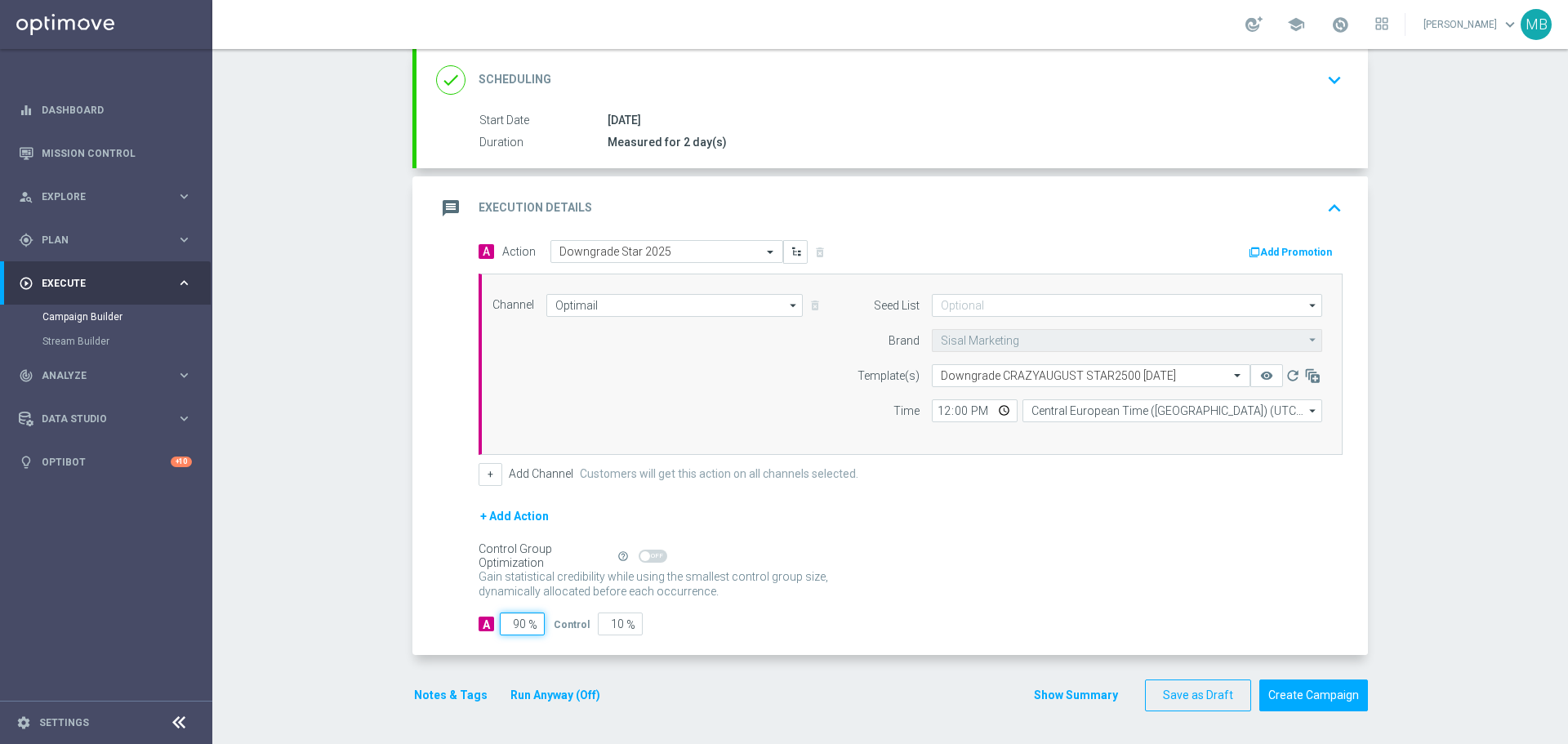
click at [514, 617] on input "90" at bounding box center [522, 623] width 45 height 23
type input "0"
type input "100"
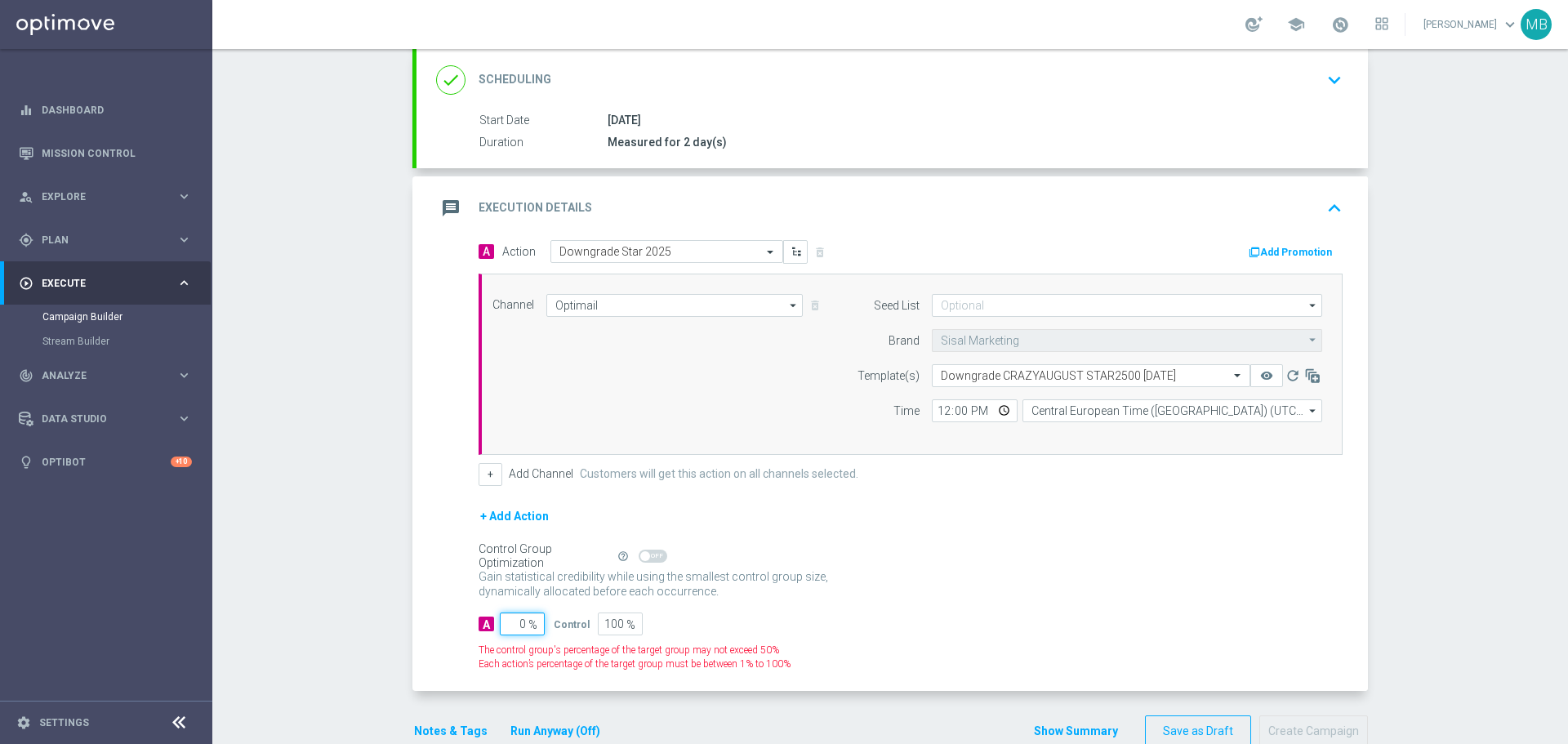
type input "10"
type input "90"
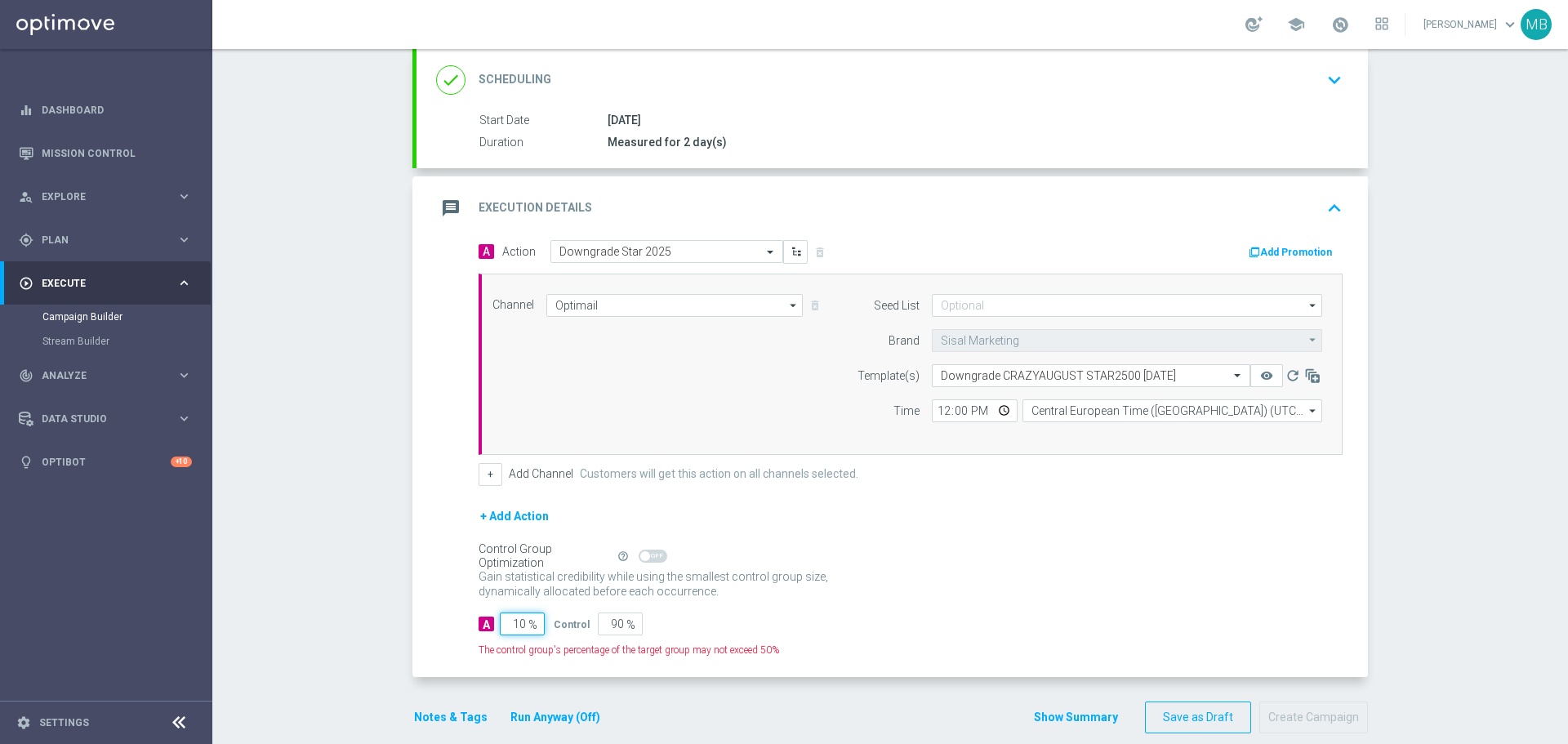
type input "100"
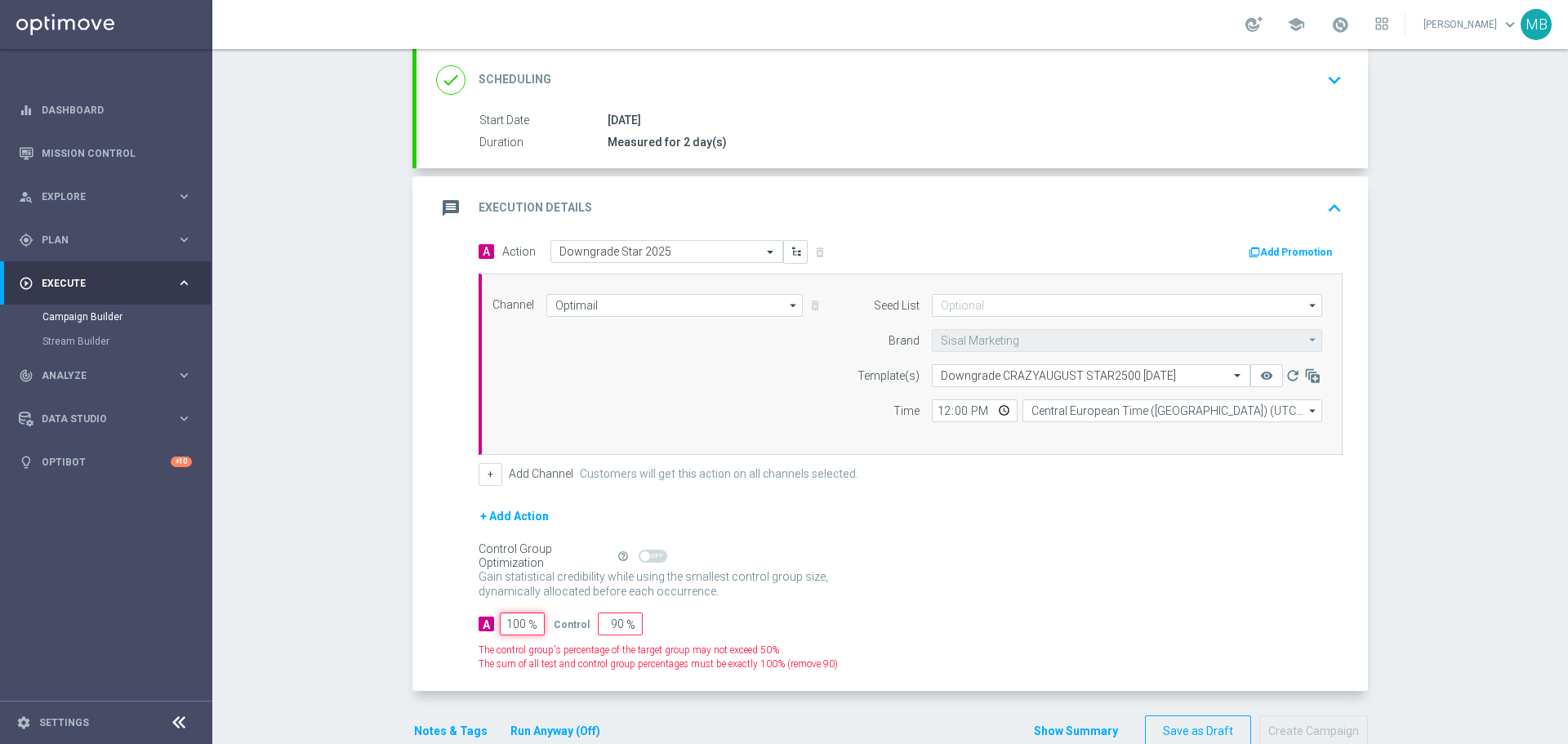
type input "0"
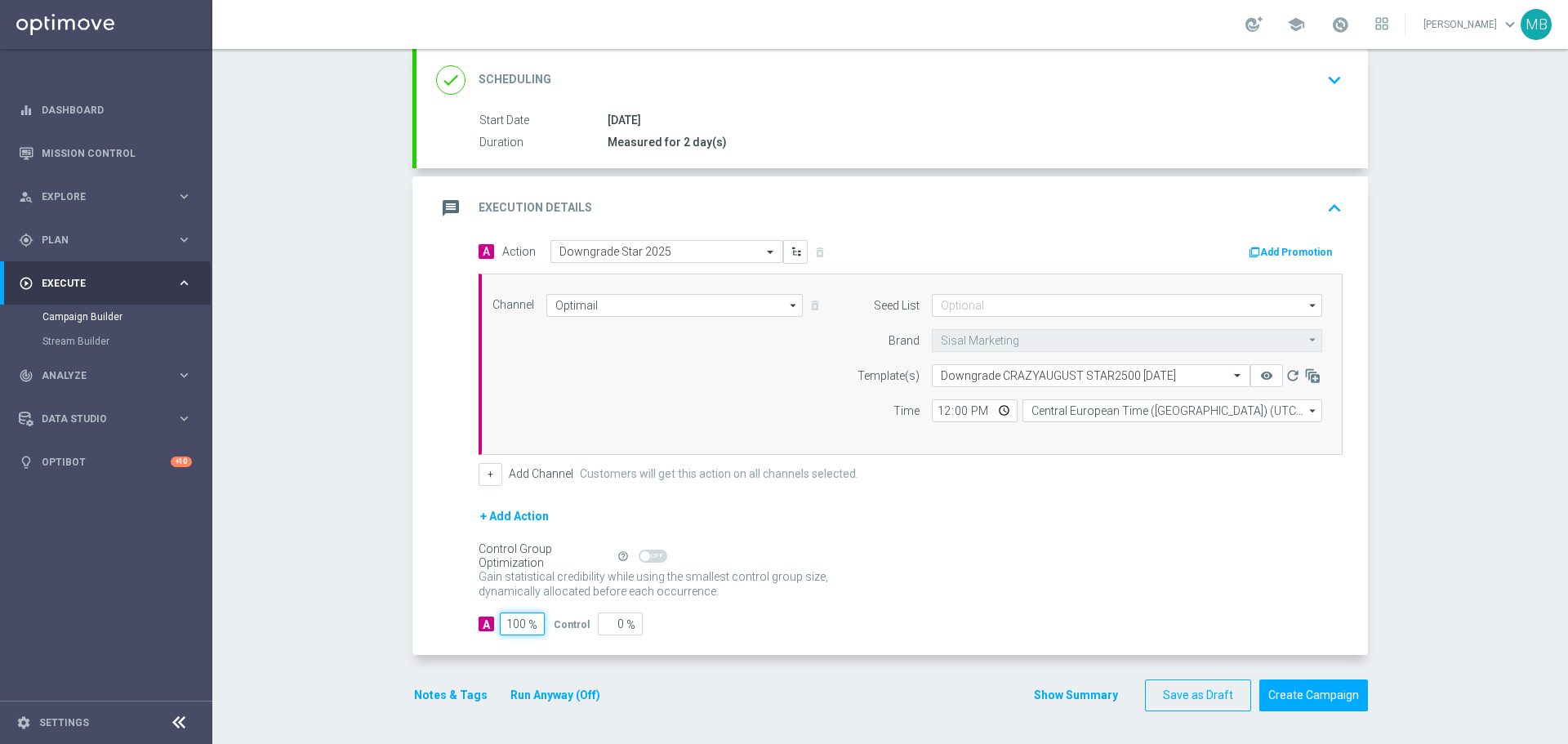
type input "100"
click at [785, 617] on div "A 100 % Control 0 %" at bounding box center [911, 623] width 864 height 23
click at [1326, 208] on icon "keyboard_arrow_up" at bounding box center [1334, 208] width 24 height 24
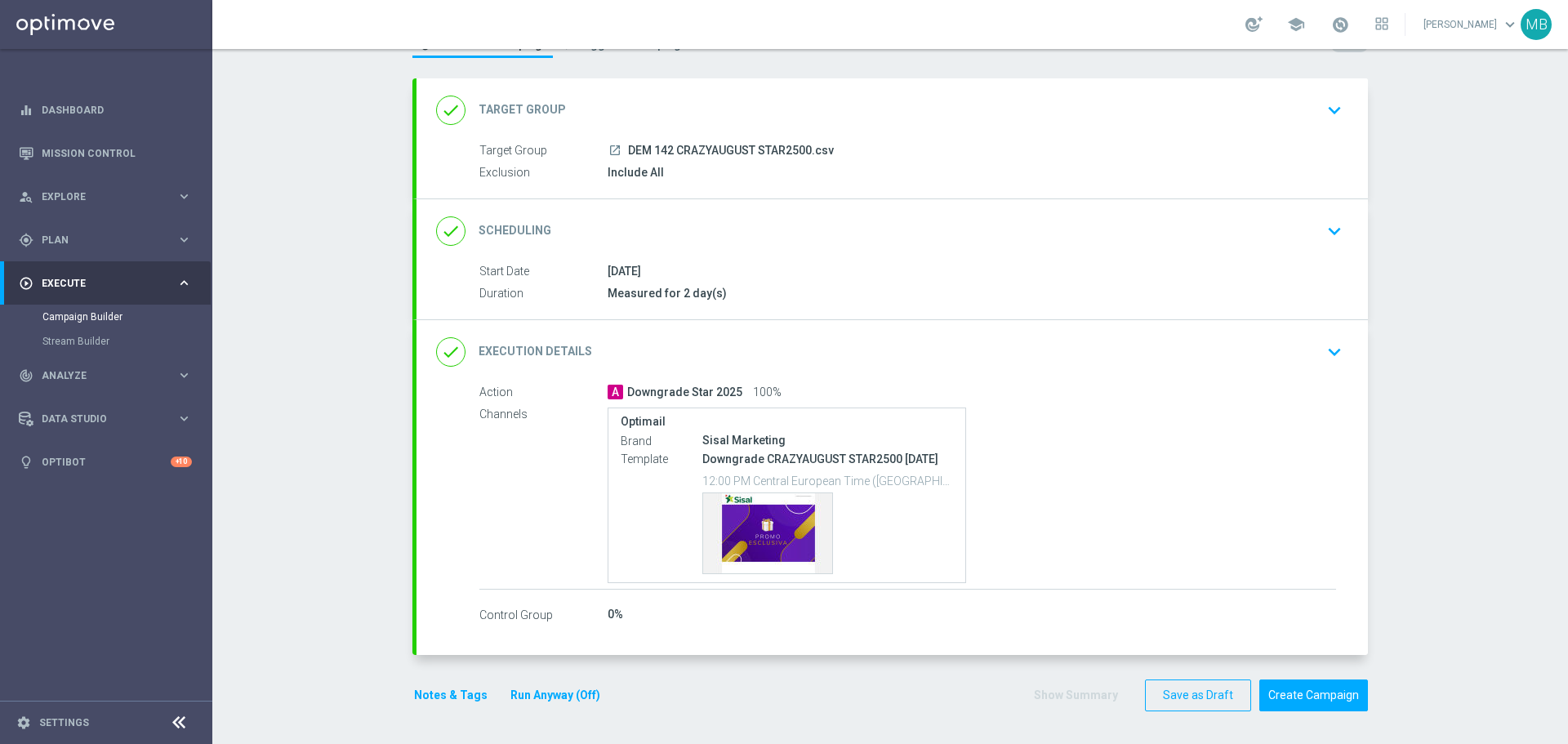
scroll to position [68, 0]
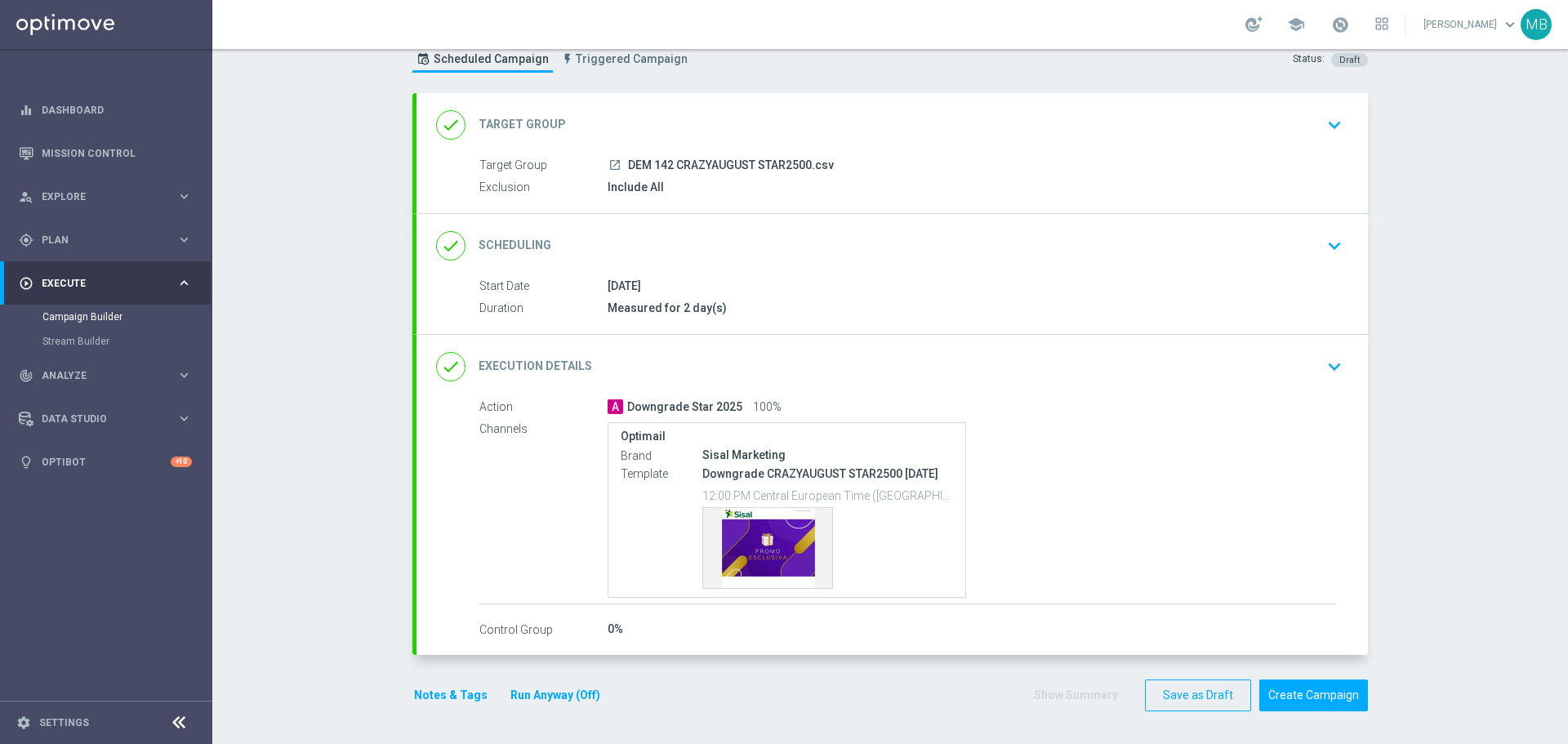
click at [1331, 120] on icon "keyboard_arrow_down" at bounding box center [1334, 124] width 24 height 24
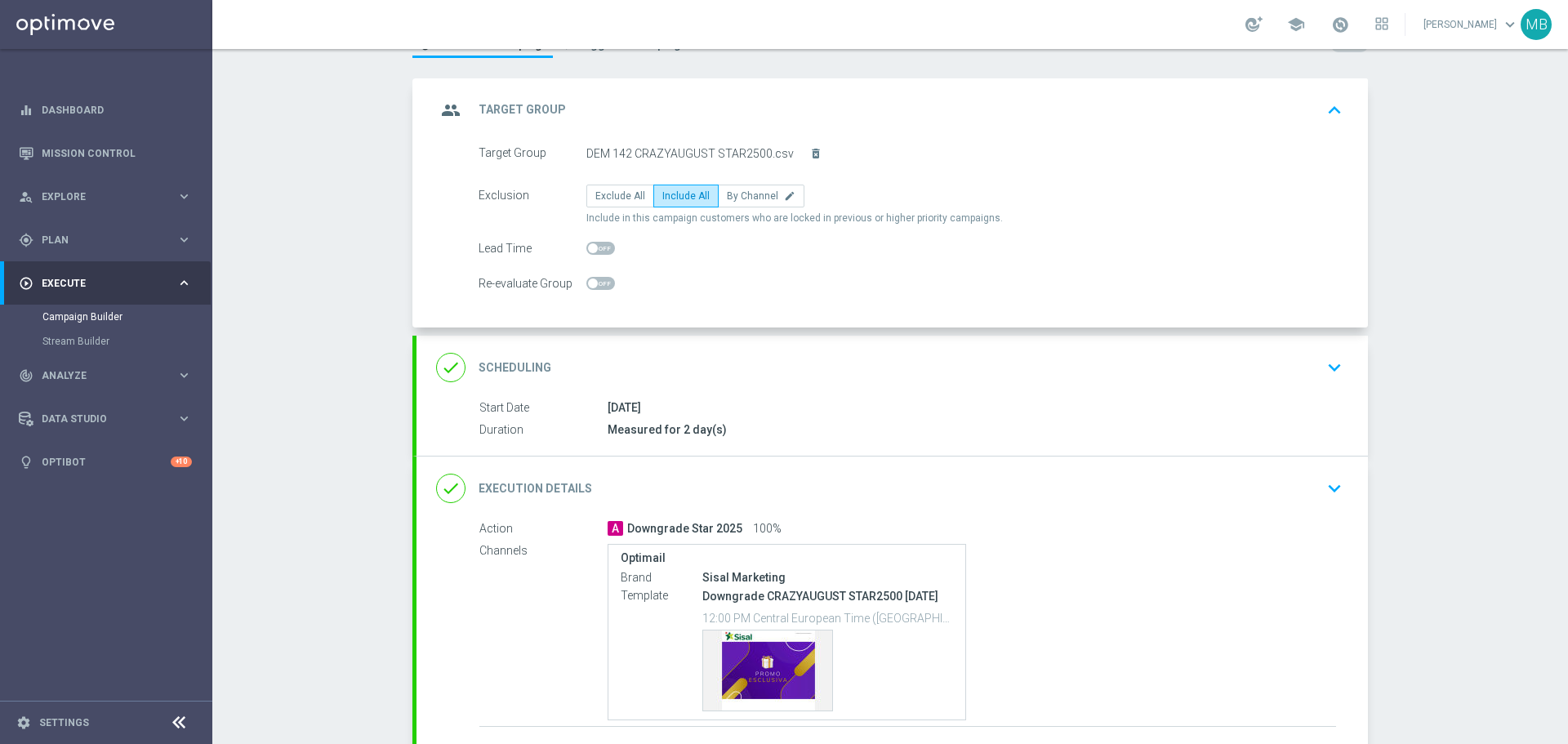
click at [1331, 120] on icon "keyboard_arrow_up" at bounding box center [1334, 110] width 24 height 24
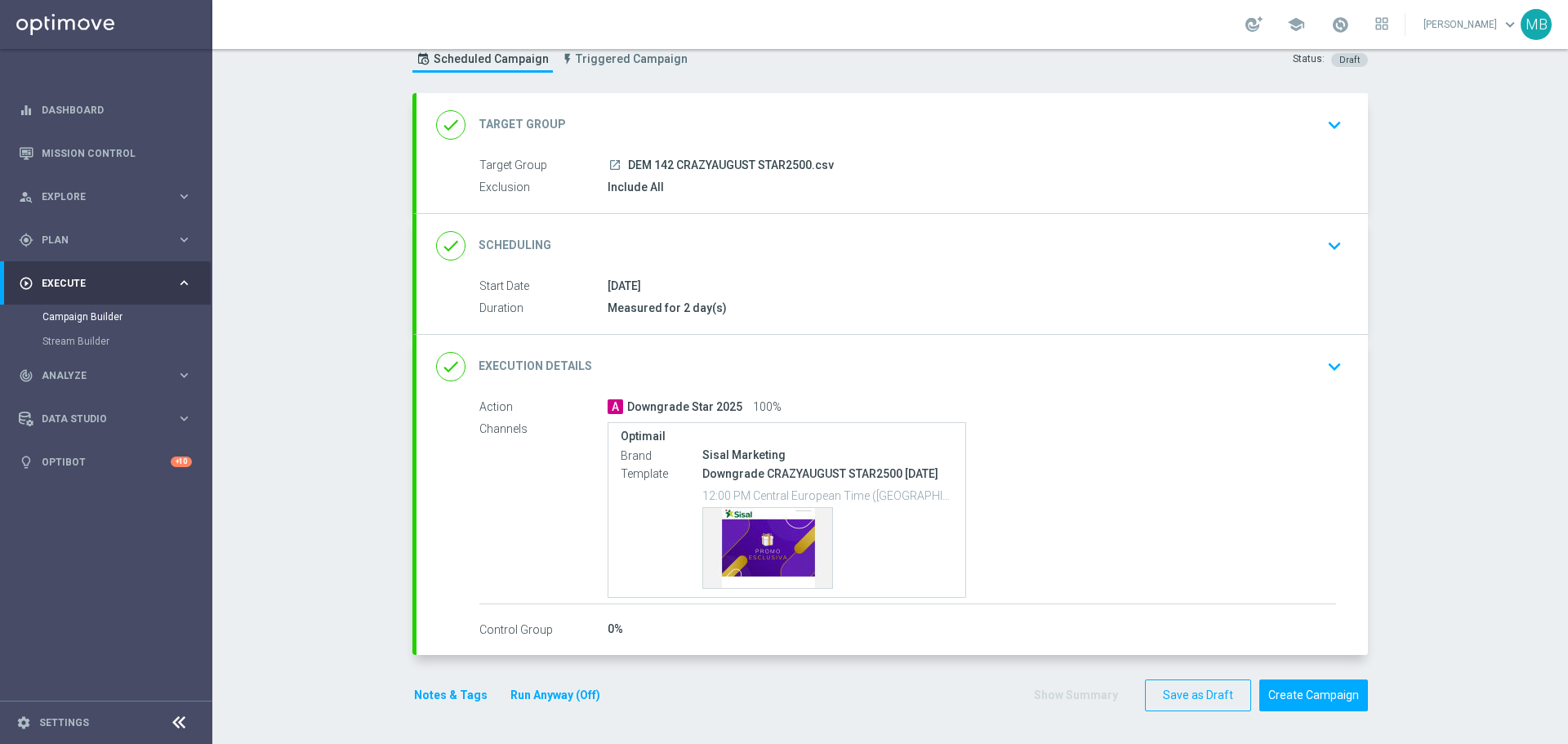
click at [1322, 234] on icon "keyboard_arrow_down" at bounding box center [1334, 246] width 24 height 24
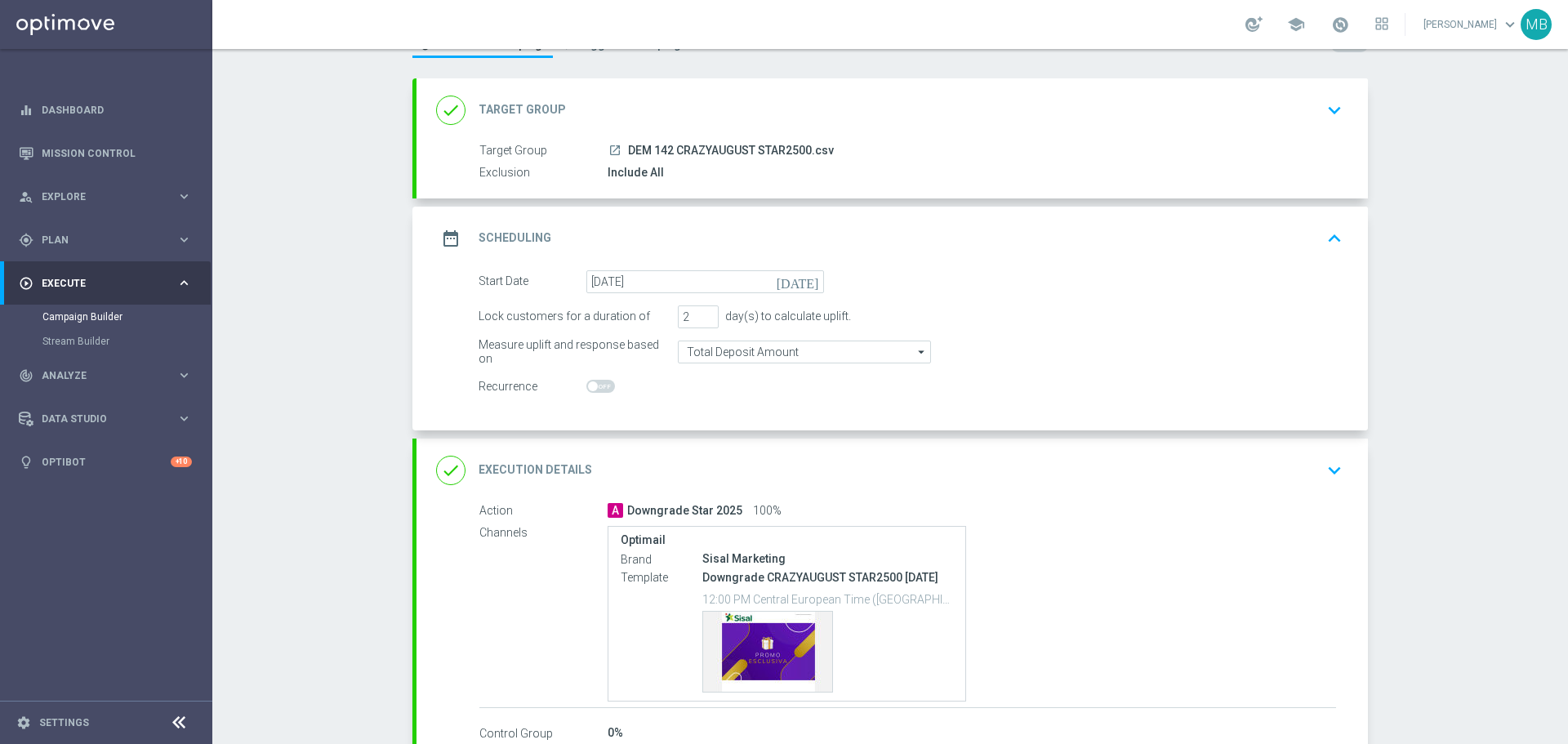
click at [1322, 224] on button "keyboard_arrow_up" at bounding box center [1335, 239] width 27 height 31
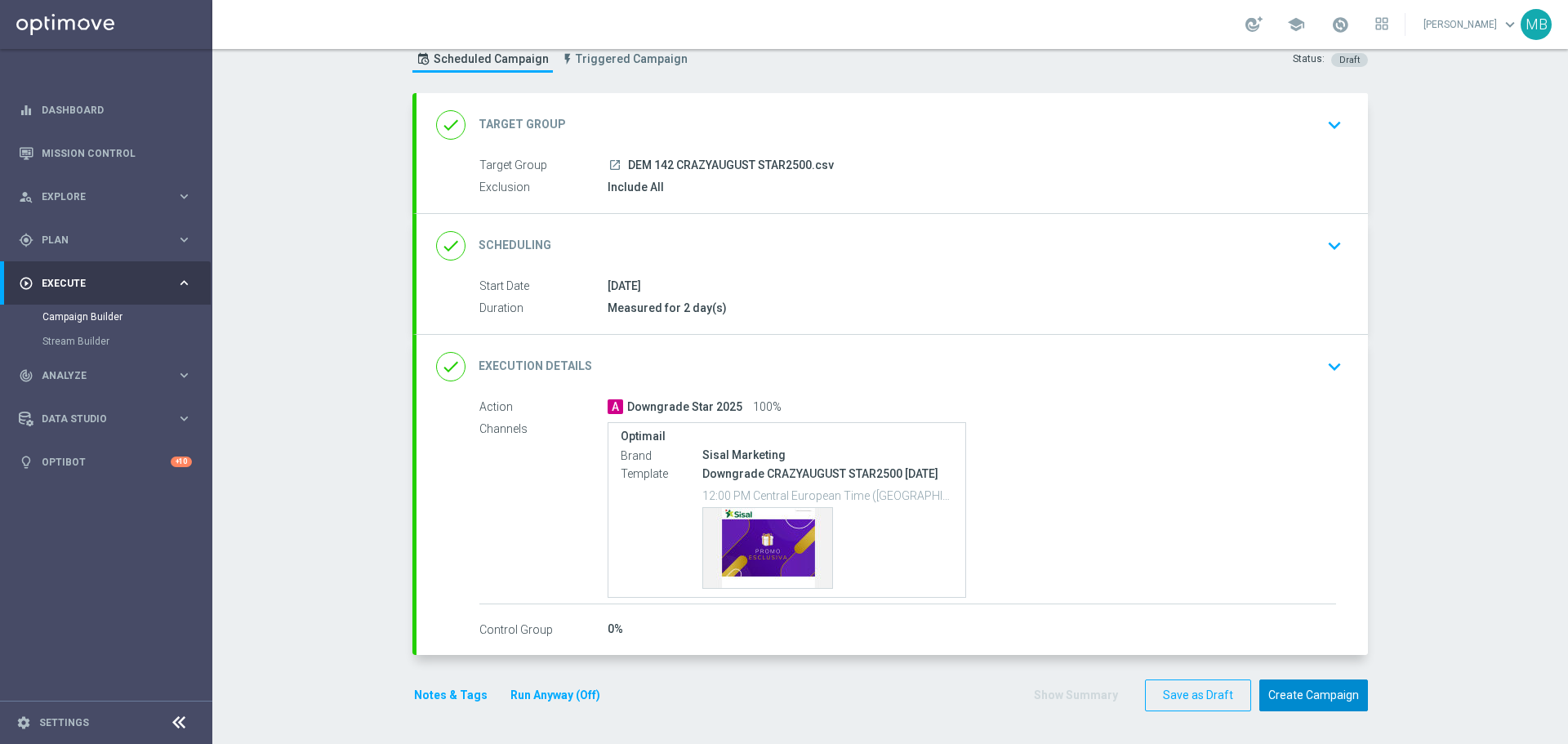
click at [1311, 694] on button "Create Campaign" at bounding box center [1313, 695] width 109 height 32
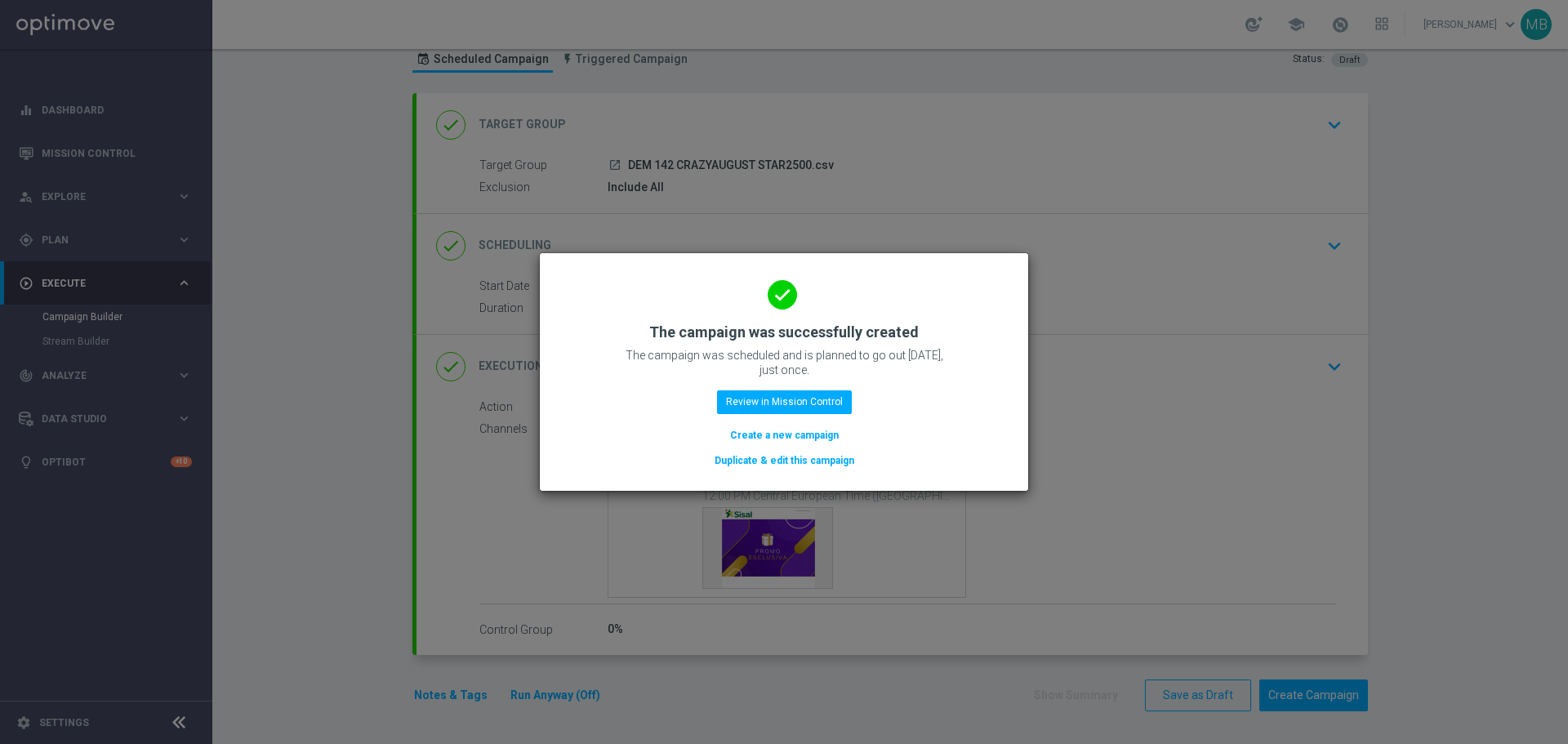
click at [274, 299] on modal-container "done The campaign was successfully created The campaign was scheduled and is pl…" at bounding box center [784, 372] width 1568 height 744
click at [81, 278] on modal-container "done The campaign was successfully created The campaign was scheduled and is pl…" at bounding box center [784, 372] width 1568 height 744
drag, startPoint x: 981, startPoint y: 297, endPoint x: 941, endPoint y: 288, distance: 41.0
click at [980, 296] on div "done The campaign was successfully created The campaign was scheduled and is pl…" at bounding box center [784, 368] width 450 height 201
click at [784, 290] on icon "done" at bounding box center [783, 295] width 29 height 29
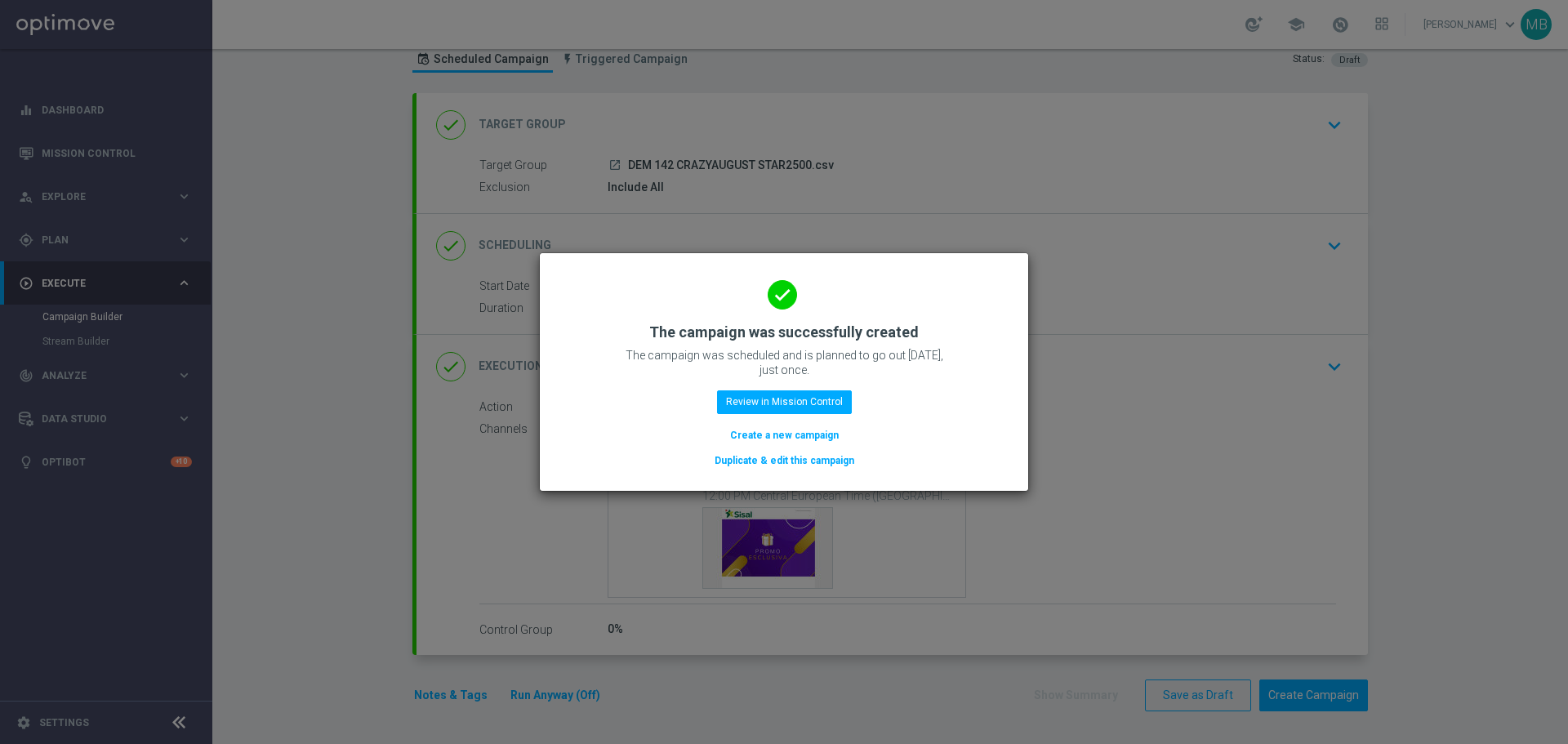
click at [152, 146] on modal-container "done The campaign was successfully created The campaign was scheduled and is pl…" at bounding box center [784, 372] width 1568 height 744
click at [748, 403] on button "Review in Mission Control" at bounding box center [784, 401] width 135 height 23
